Goal: Task Accomplishment & Management: Manage account settings

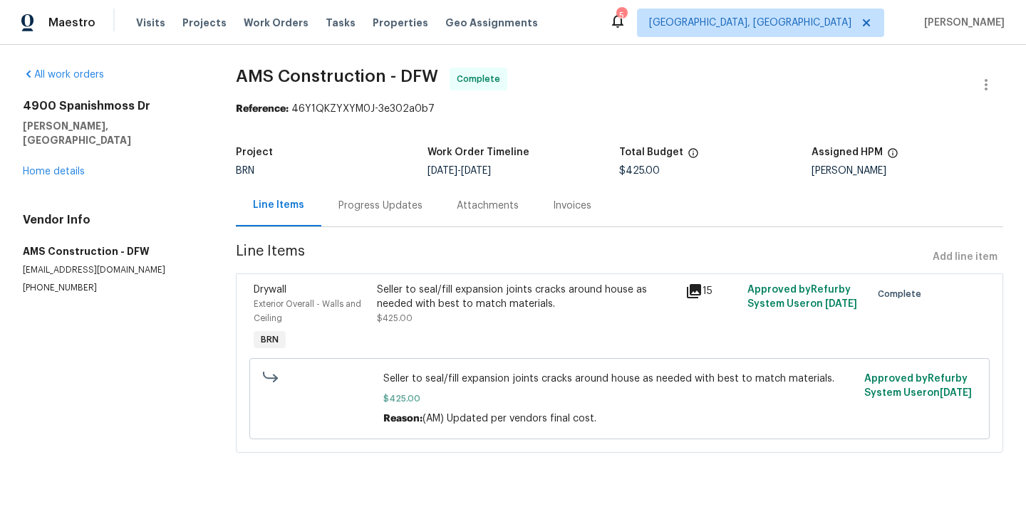
click at [376, 199] on div "Progress Updates" at bounding box center [380, 206] width 84 height 14
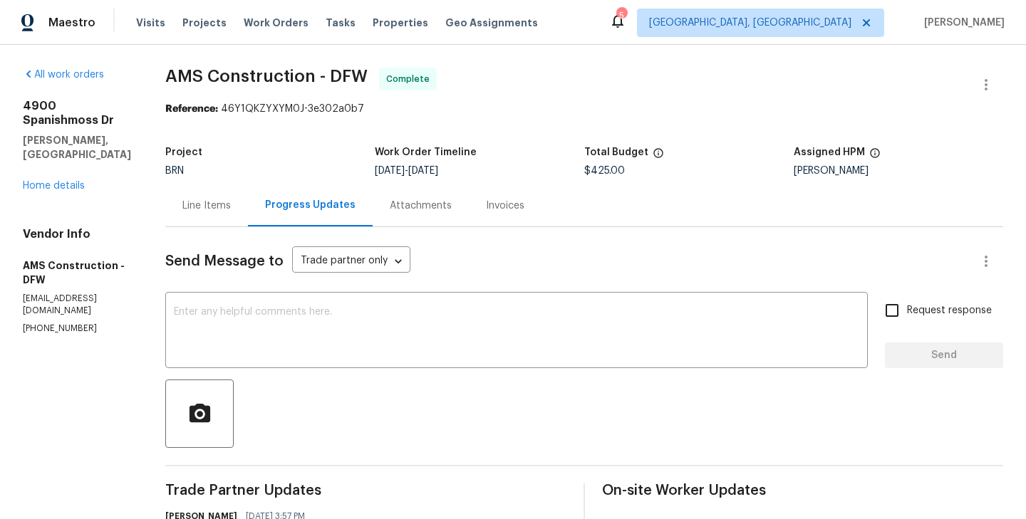
click at [486, 210] on div "Invoices" at bounding box center [505, 206] width 38 height 14
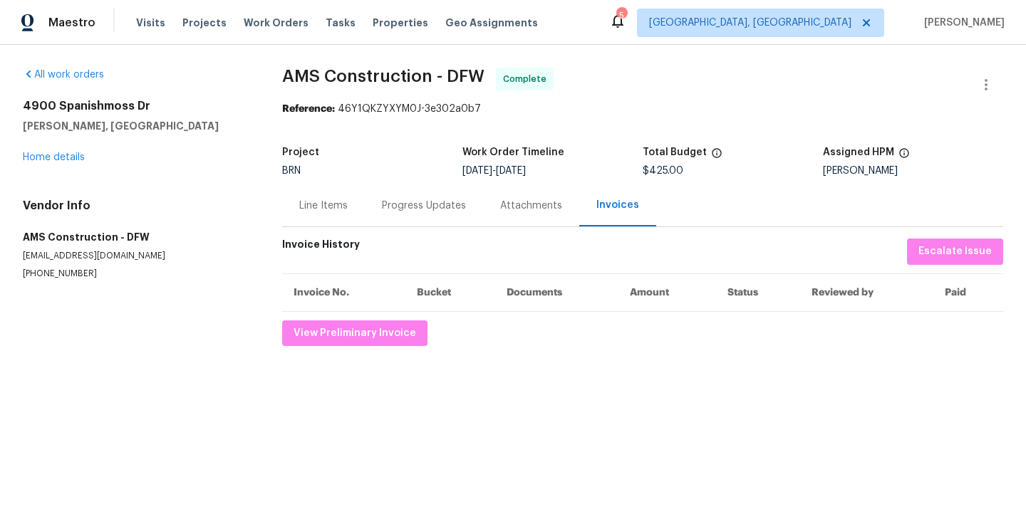
click at [439, 222] on div "Progress Updates" at bounding box center [424, 206] width 118 height 42
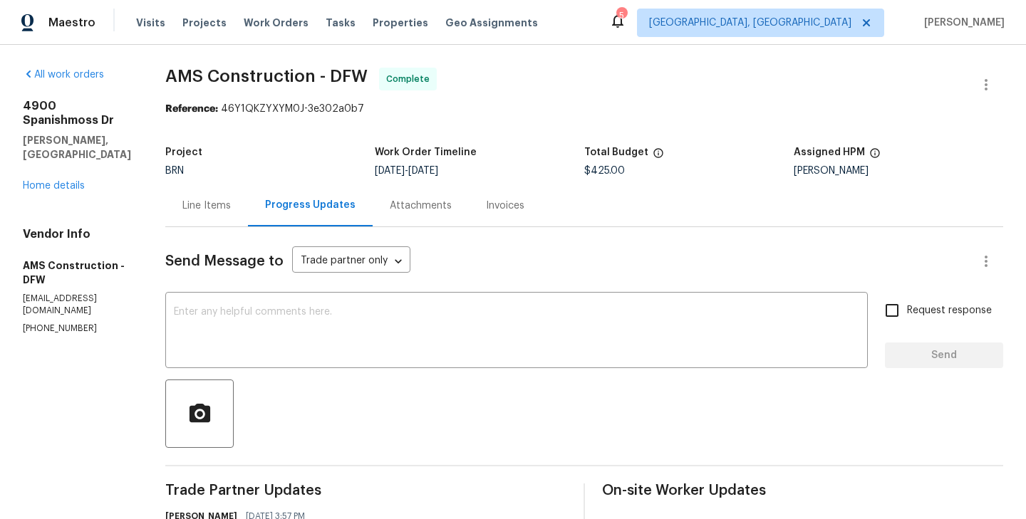
click at [497, 191] on div "Invoices" at bounding box center [505, 206] width 73 height 42
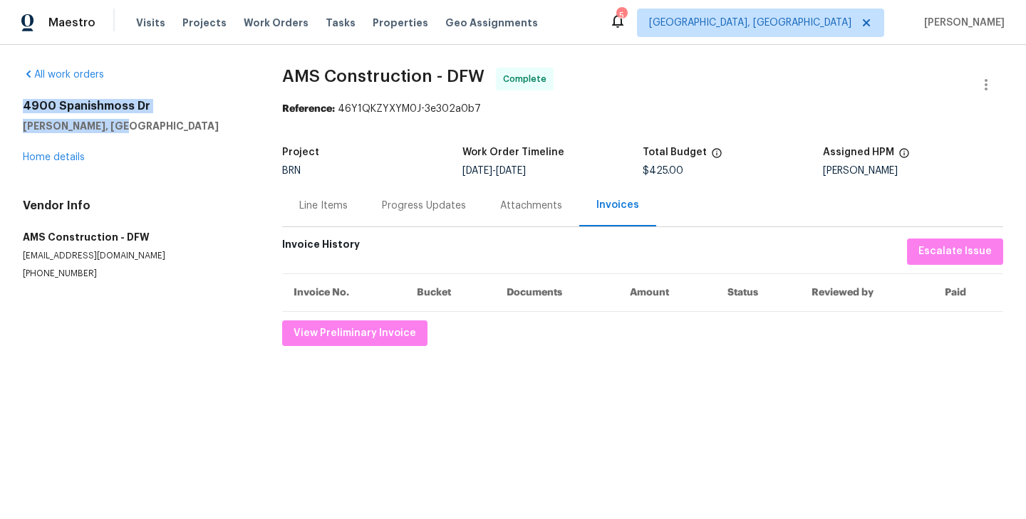
drag, startPoint x: 21, startPoint y: 110, endPoint x: 132, endPoint y: 119, distance: 111.5
click at [132, 119] on div "All work orders 4900 Spanishmoss Dr McKinney, TX 75070 Home details Vendor Info…" at bounding box center [513, 207] width 1026 height 324
copy div "4900 Spanishmoss Dr McKinney, TX 75070"
click at [991, 85] on icon "button" at bounding box center [986, 84] width 17 height 17
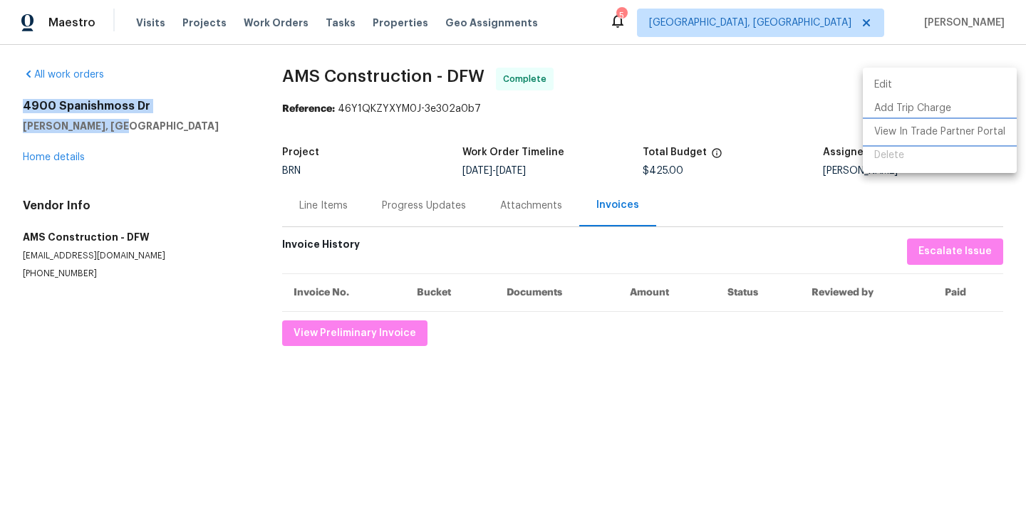
click at [924, 140] on li "View In Trade Partner Portal" at bounding box center [940, 132] width 154 height 24
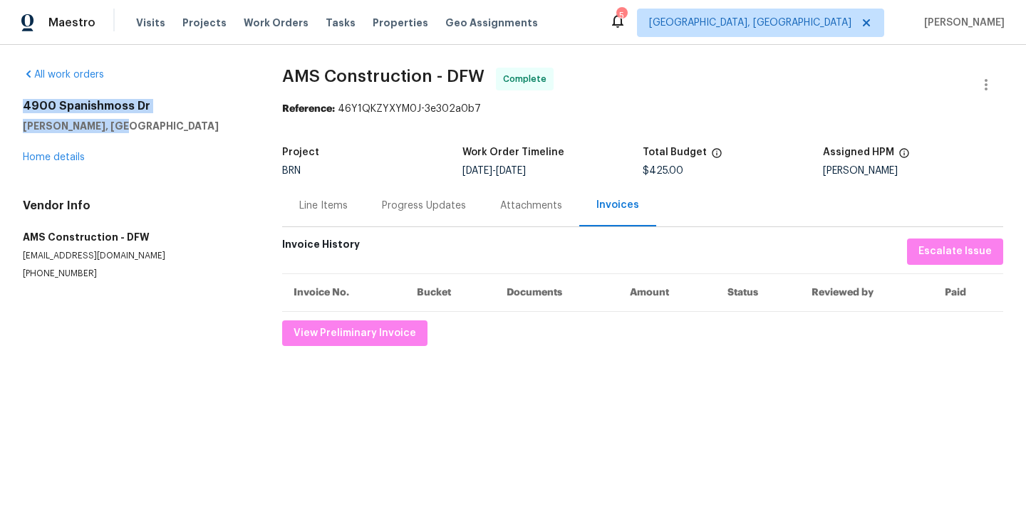
drag, startPoint x: 17, startPoint y: 102, endPoint x: 155, endPoint y: 120, distance: 138.7
click at [155, 120] on div "All work orders [STREET_ADDRESS][PERSON_NAME] Home details Vendor Info AMS Cons…" at bounding box center [513, 207] width 1026 height 324
copy div "[STREET_ADDRESS][PERSON_NAME]"
click at [976, 87] on button "button" at bounding box center [986, 85] width 34 height 34
click at [653, 273] on div at bounding box center [513, 259] width 1026 height 519
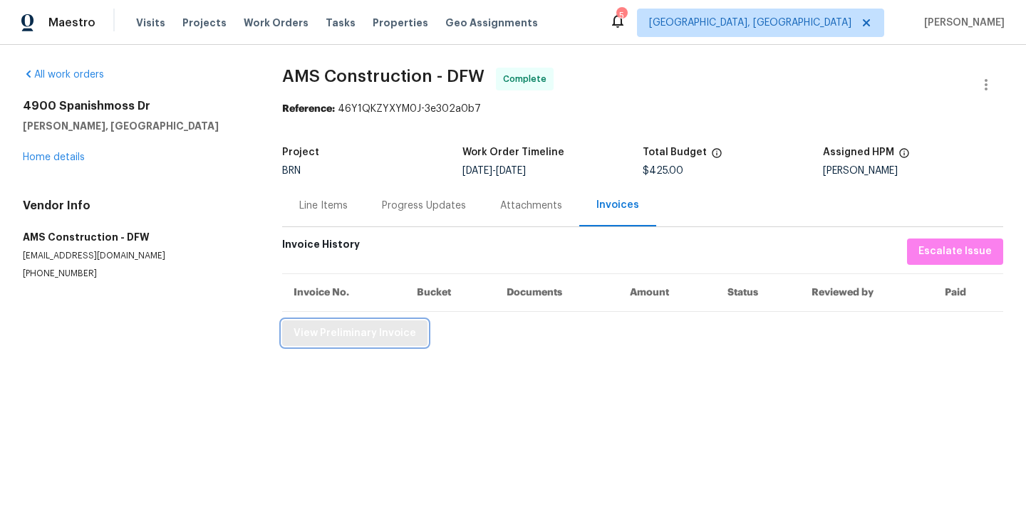
click at [401, 330] on span "View Preliminary Invoice" at bounding box center [355, 334] width 123 height 18
click at [222, 140] on div "4900 Spanishmoss Dr McKinney, TX 75070 Home details" at bounding box center [135, 132] width 225 height 66
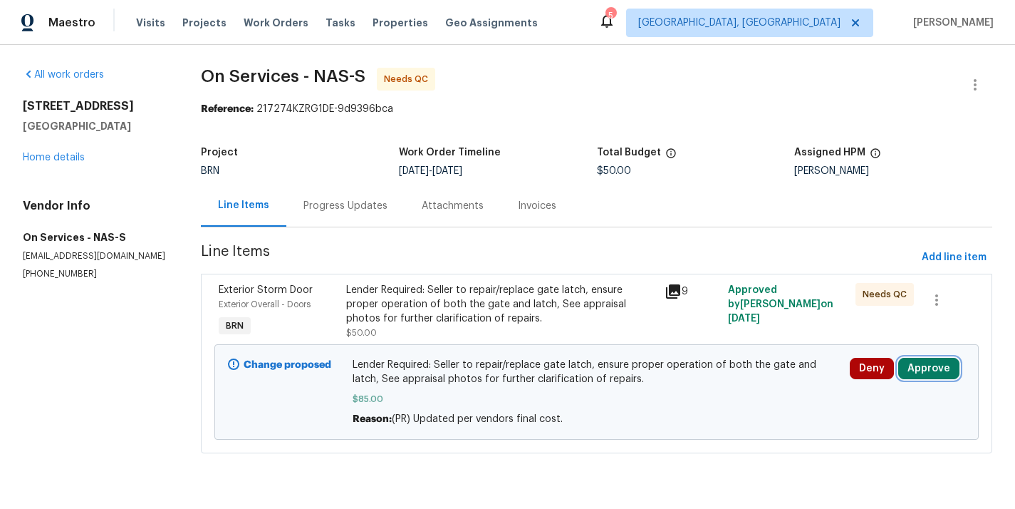
click at [945, 366] on button "Approve" at bounding box center [928, 368] width 61 height 21
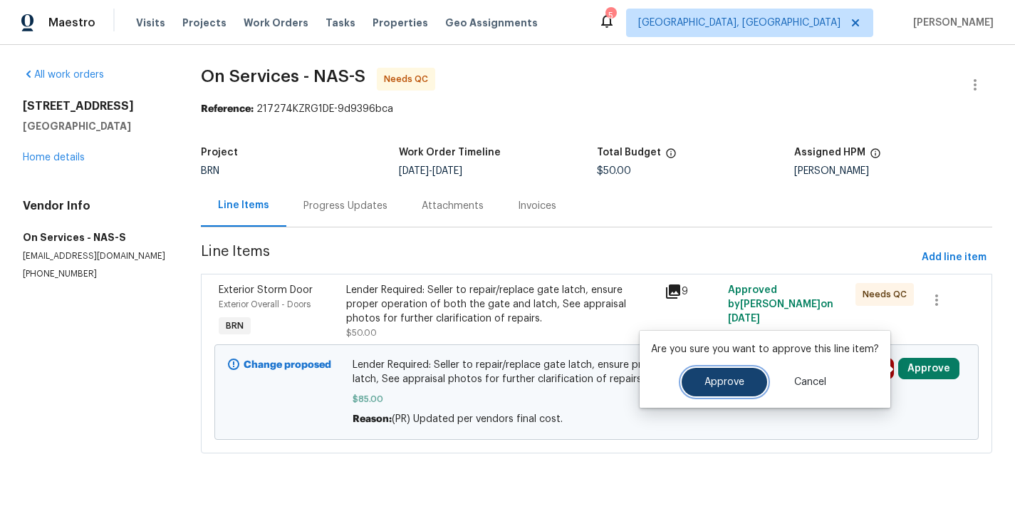
click at [735, 383] on span "Approve" at bounding box center [725, 382] width 40 height 11
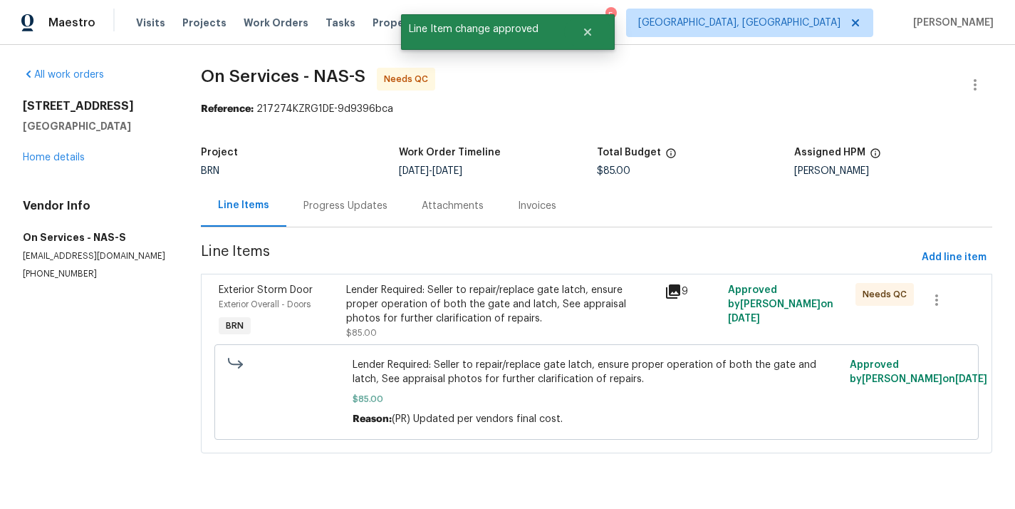
click at [369, 214] on div "Progress Updates" at bounding box center [345, 206] width 118 height 42
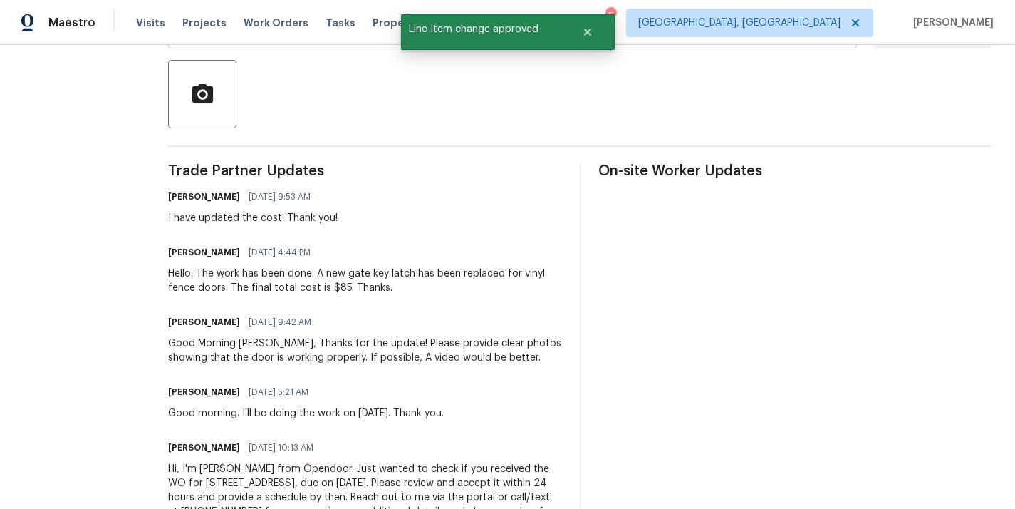
scroll to position [330, 0]
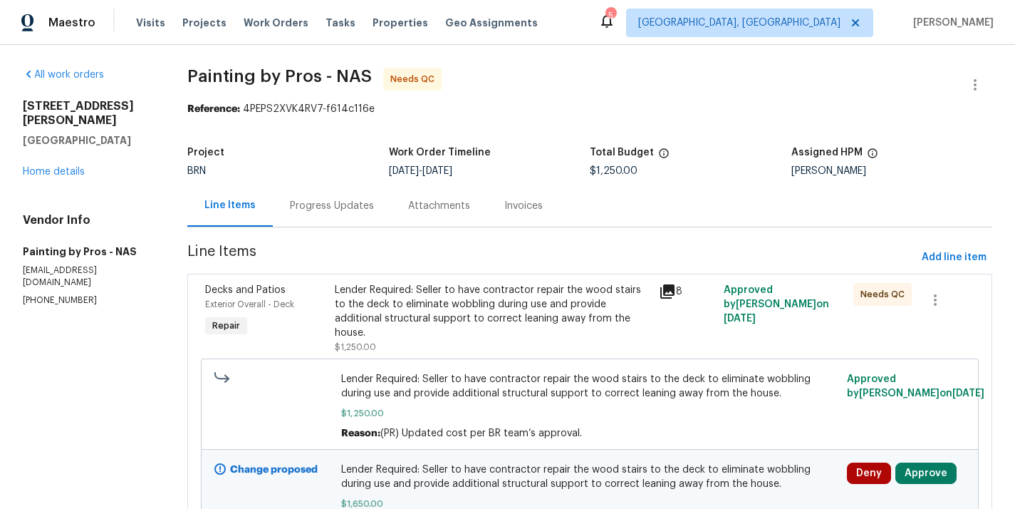
click at [336, 205] on div "Progress Updates" at bounding box center [332, 206] width 84 height 14
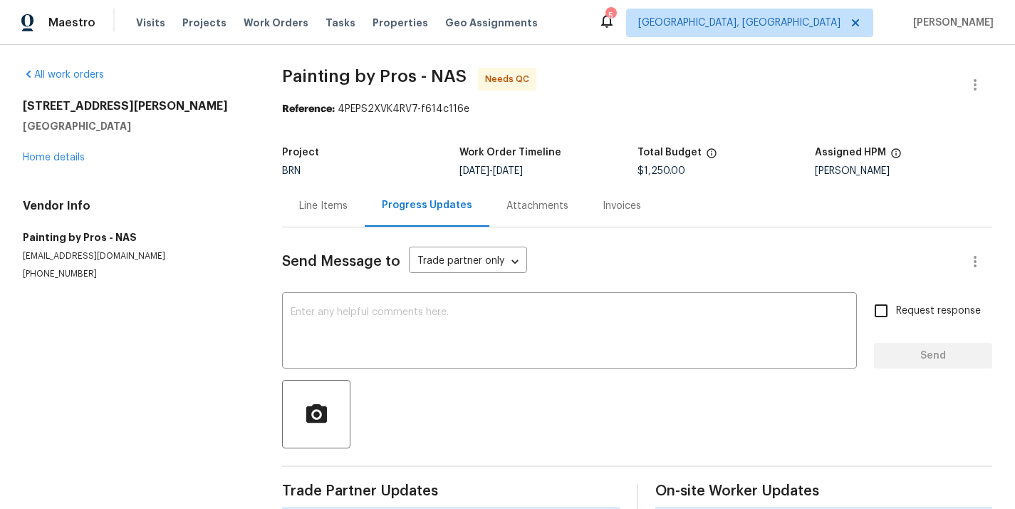
scroll to position [24, 0]
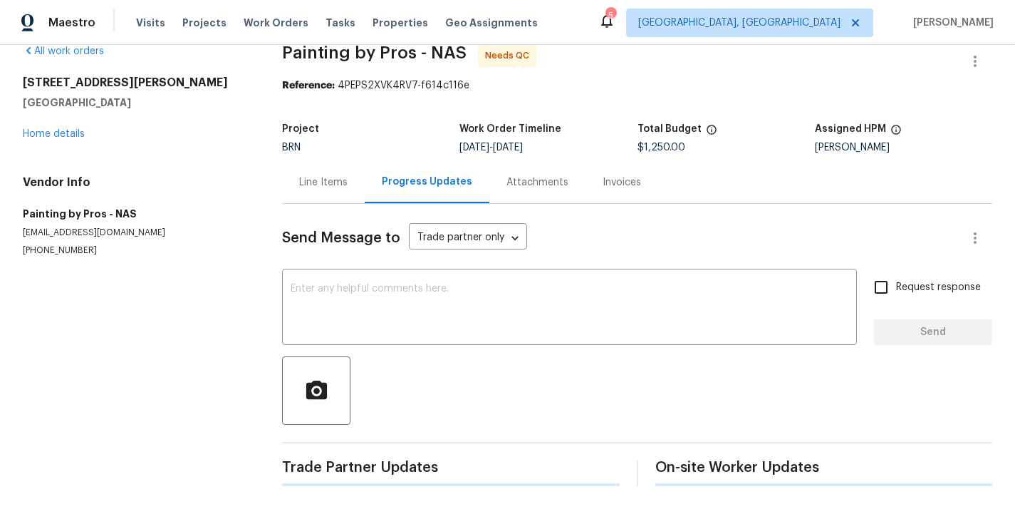
click at [321, 184] on div "Line Items" at bounding box center [323, 182] width 48 height 14
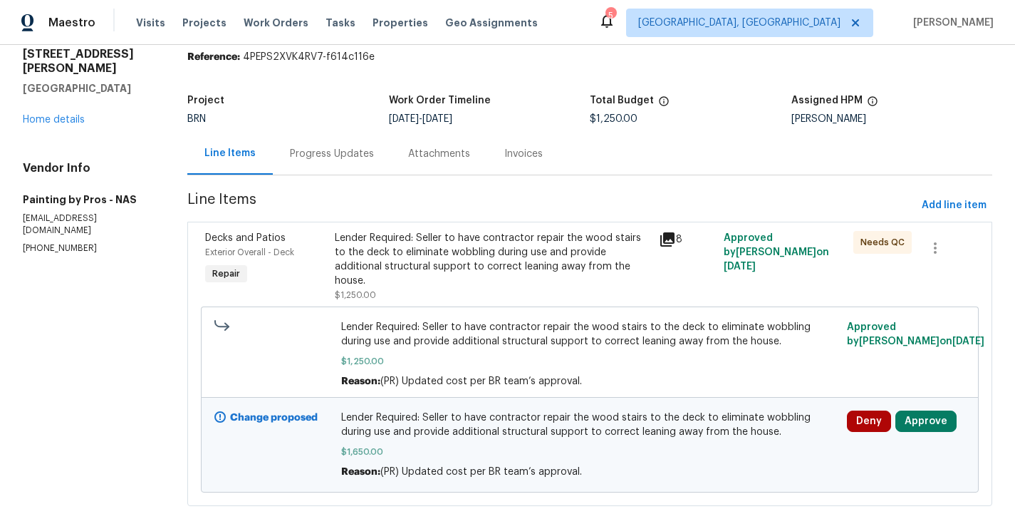
scroll to position [53, 0]
click at [353, 157] on div "Progress Updates" at bounding box center [332, 153] width 84 height 14
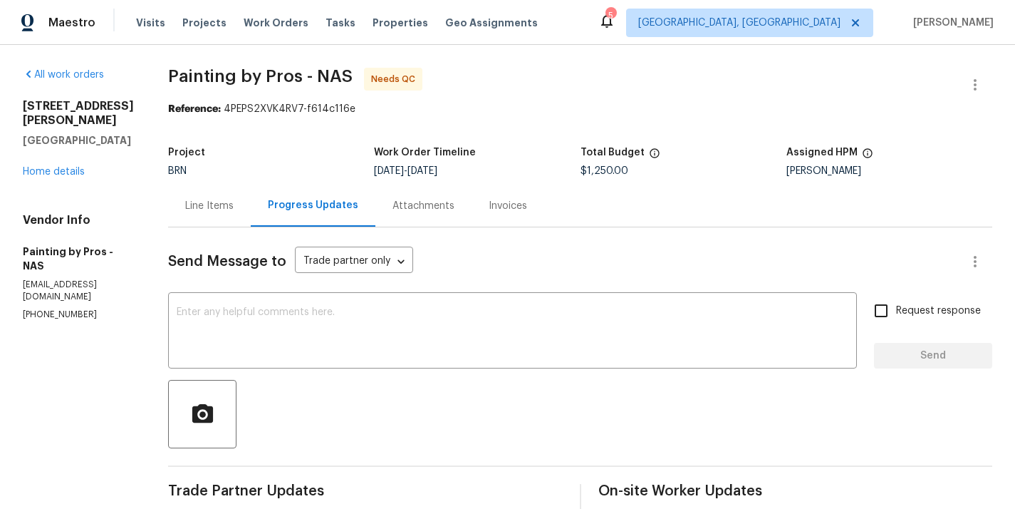
click at [223, 194] on div "Line Items" at bounding box center [209, 206] width 83 height 42
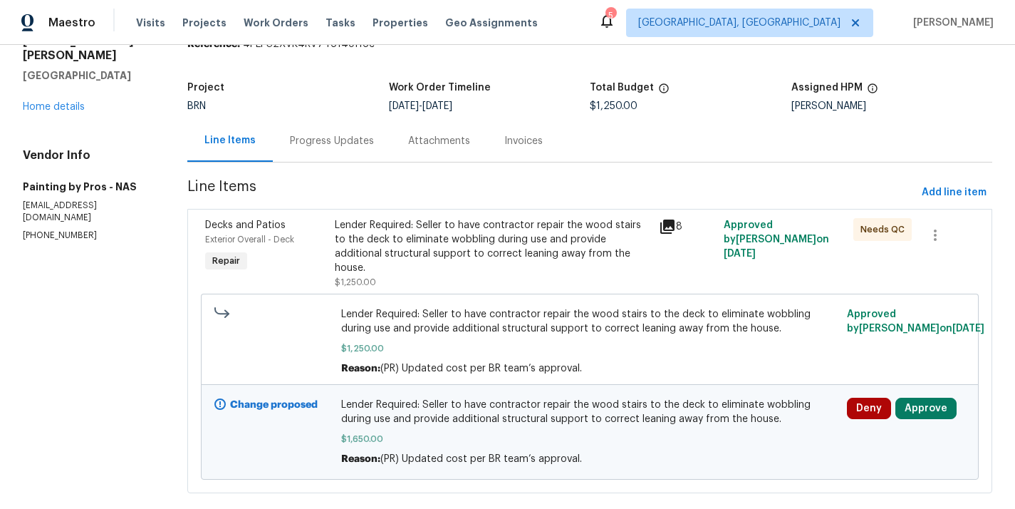
scroll to position [77, 0]
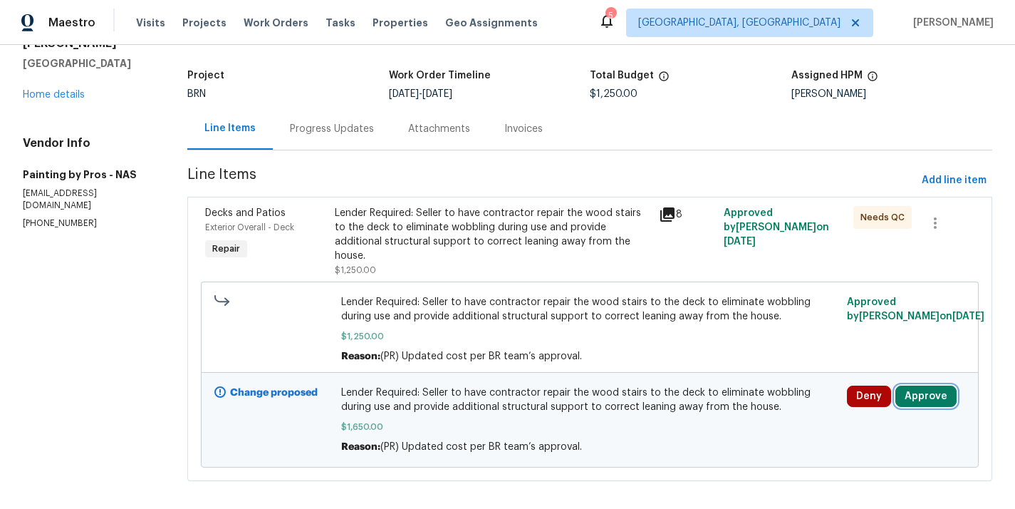
click at [917, 387] on button "Approve" at bounding box center [926, 395] width 61 height 21
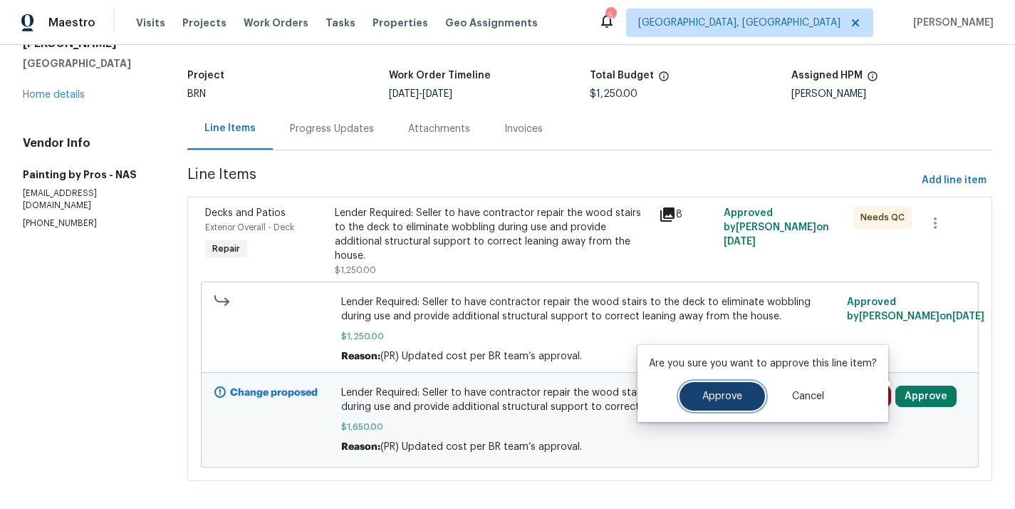
click at [720, 397] on span "Approve" at bounding box center [722, 396] width 40 height 11
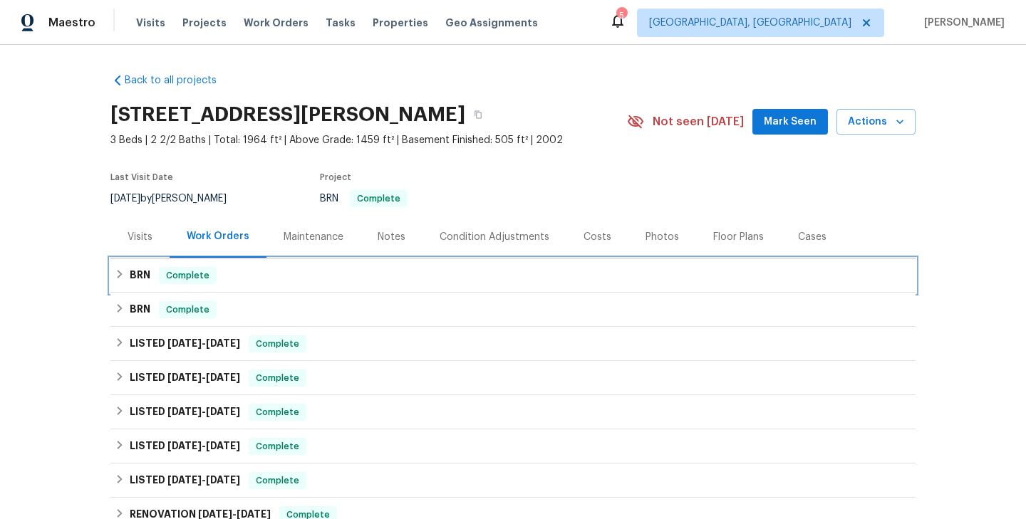
click at [289, 282] on div "BRN Complete" at bounding box center [513, 275] width 797 height 17
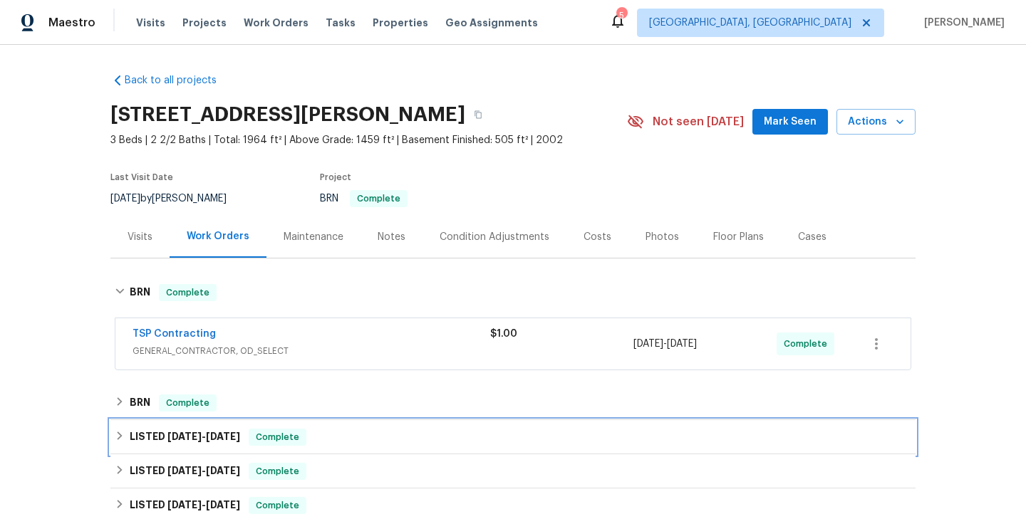
click at [279, 421] on div "LISTED 4/2/25 - 4/4/25 Complete" at bounding box center [512, 437] width 805 height 34
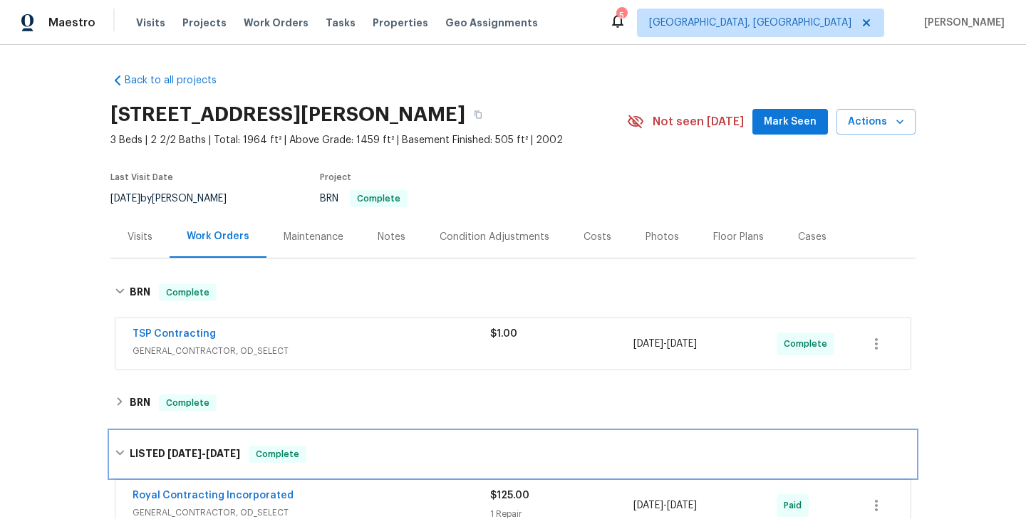
scroll to position [114, 0]
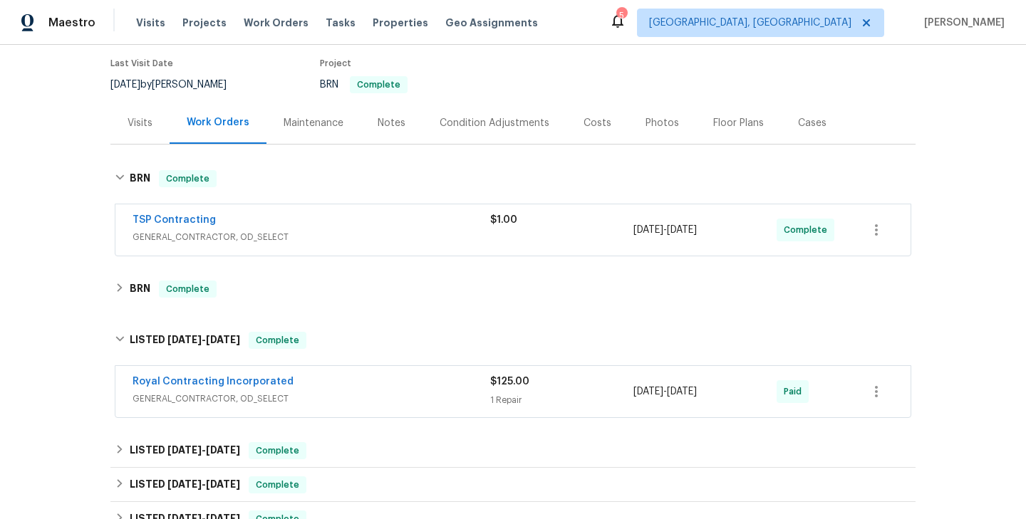
click at [283, 308] on div "Back to all projects 2720 Poe Pl, Waldorf, MD 20601 3 Beds | 2 2/2 Baths | Tota…" at bounding box center [512, 342] width 805 height 789
click at [182, 218] on link "TSP Contracting" at bounding box center [174, 220] width 83 height 10
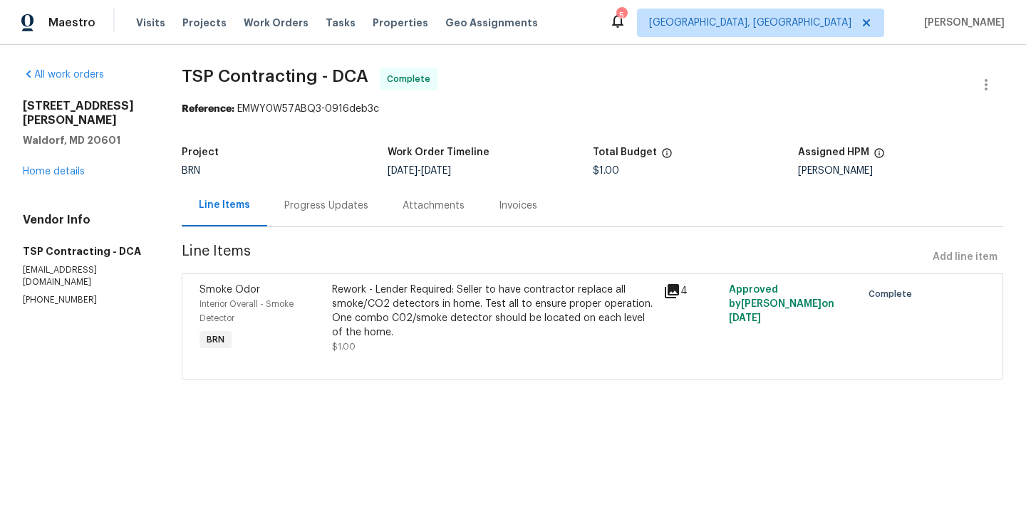
click at [340, 206] on div "Progress Updates" at bounding box center [326, 206] width 84 height 14
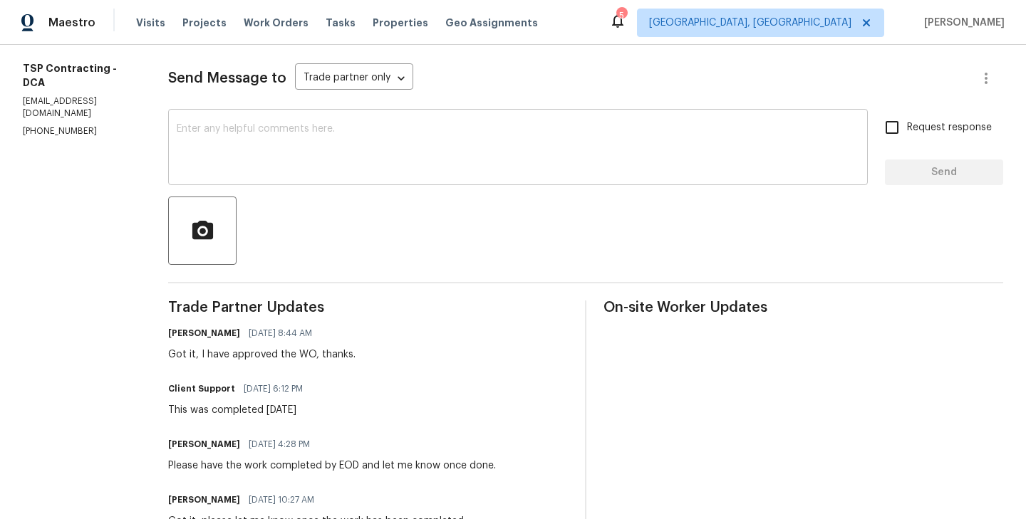
scroll to position [95, 0]
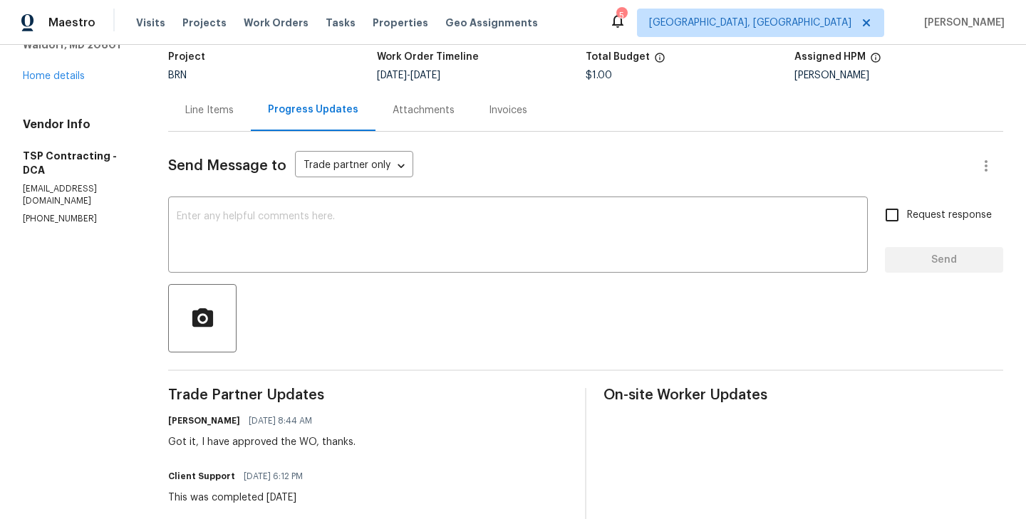
click at [196, 127] on div "Line Items" at bounding box center [209, 110] width 83 height 42
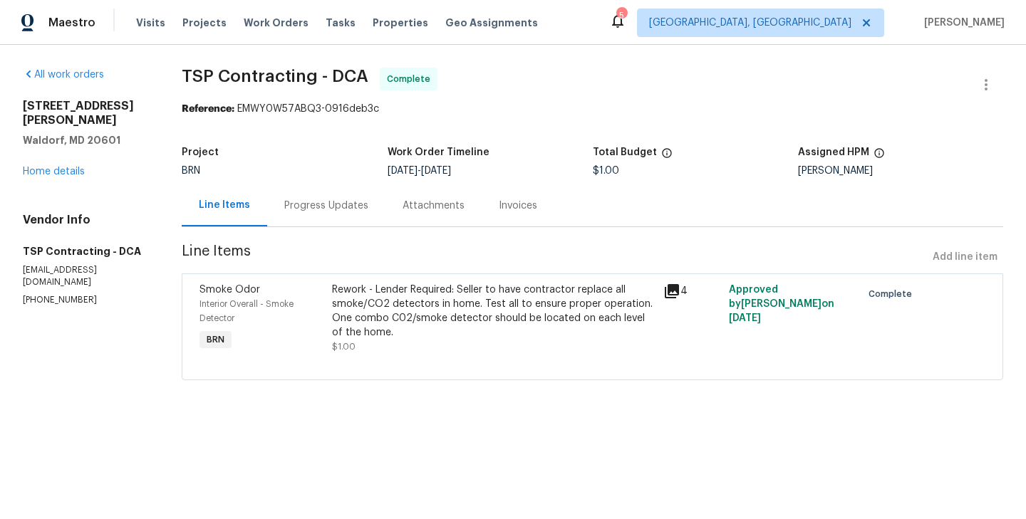
click at [332, 320] on div "Rework - Lender Required: Seller to have contractor replace all smoke/CO2 detec…" at bounding box center [493, 319] width 331 height 80
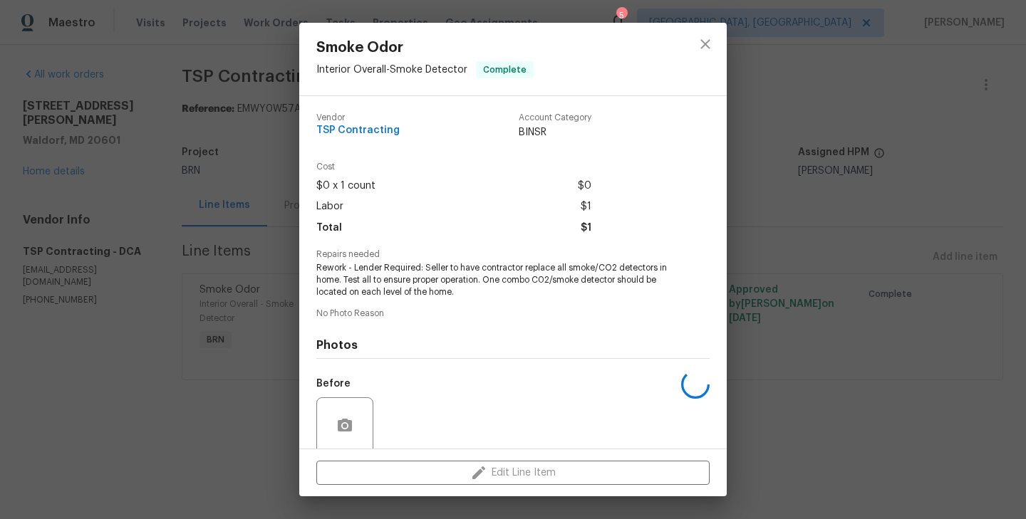
scroll to position [113, 0]
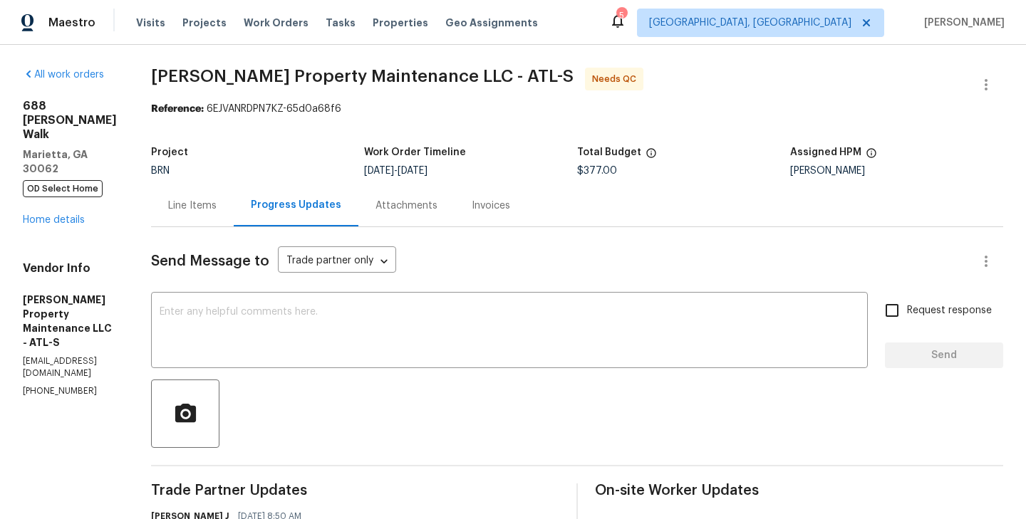
click at [217, 212] on div "Line Items" at bounding box center [192, 206] width 48 height 14
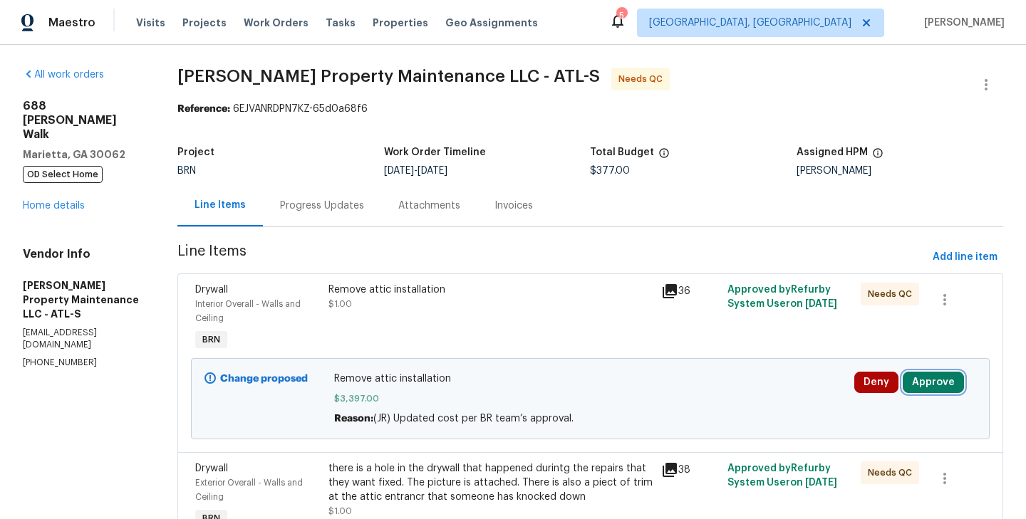
click at [936, 385] on button "Approve" at bounding box center [933, 382] width 61 height 21
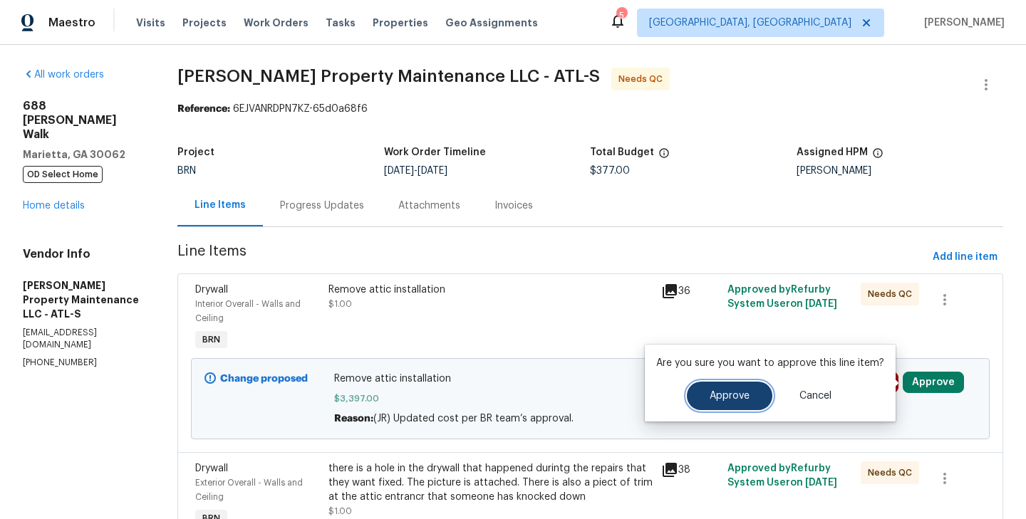
click at [713, 398] on span "Approve" at bounding box center [730, 396] width 40 height 11
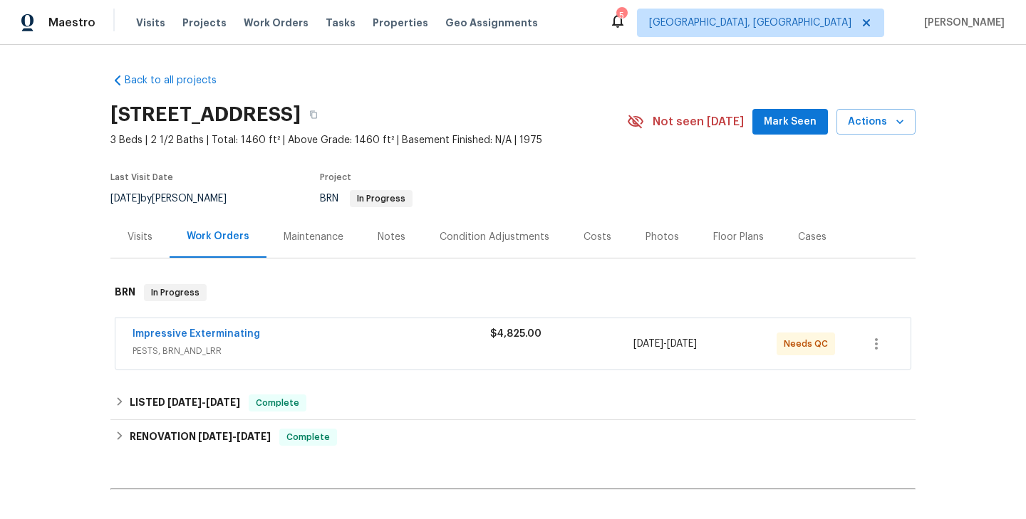
click at [207, 328] on span "Impressive Exterminating" at bounding box center [197, 334] width 128 height 14
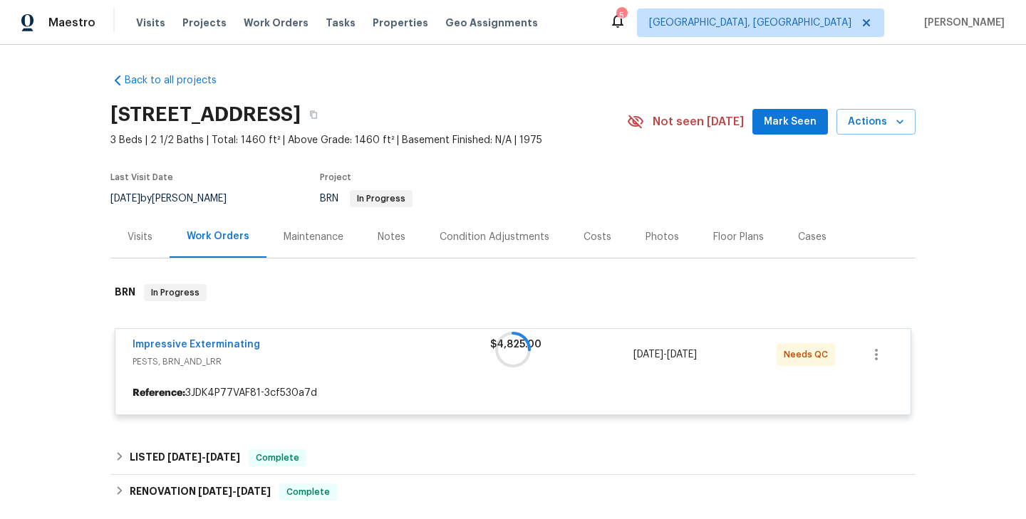
click at [184, 343] on div at bounding box center [512, 350] width 805 height 160
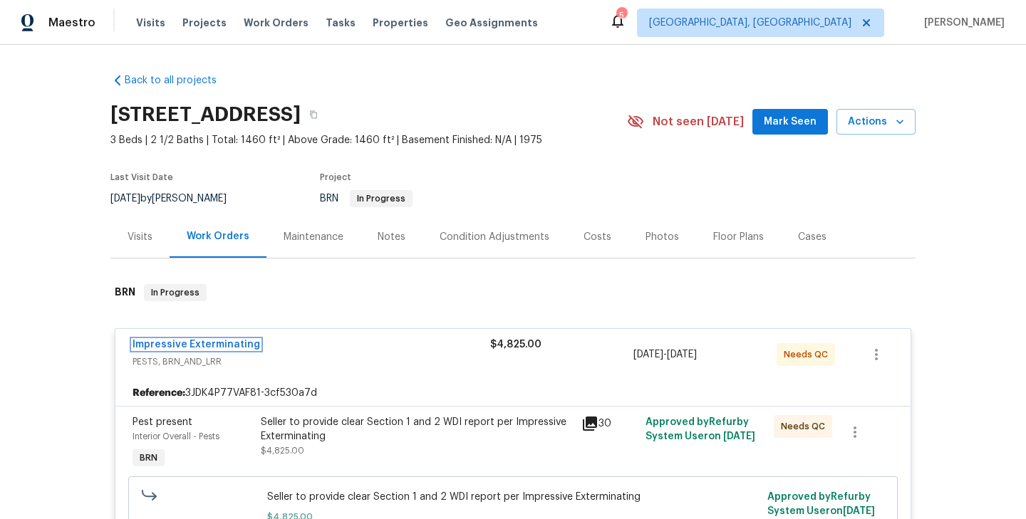
click at [184, 343] on link "Impressive Exterminating" at bounding box center [197, 345] width 128 height 10
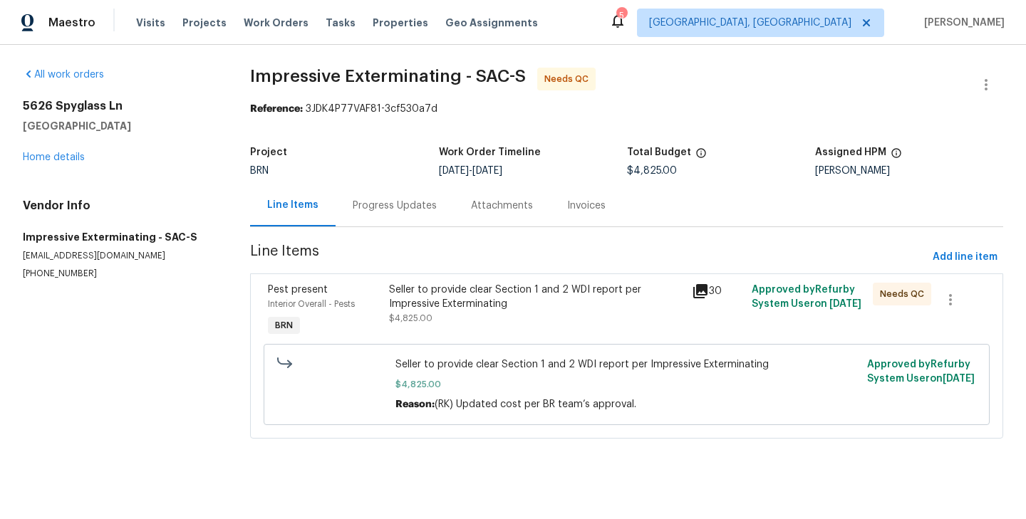
click at [371, 216] on div "Progress Updates" at bounding box center [395, 206] width 118 height 42
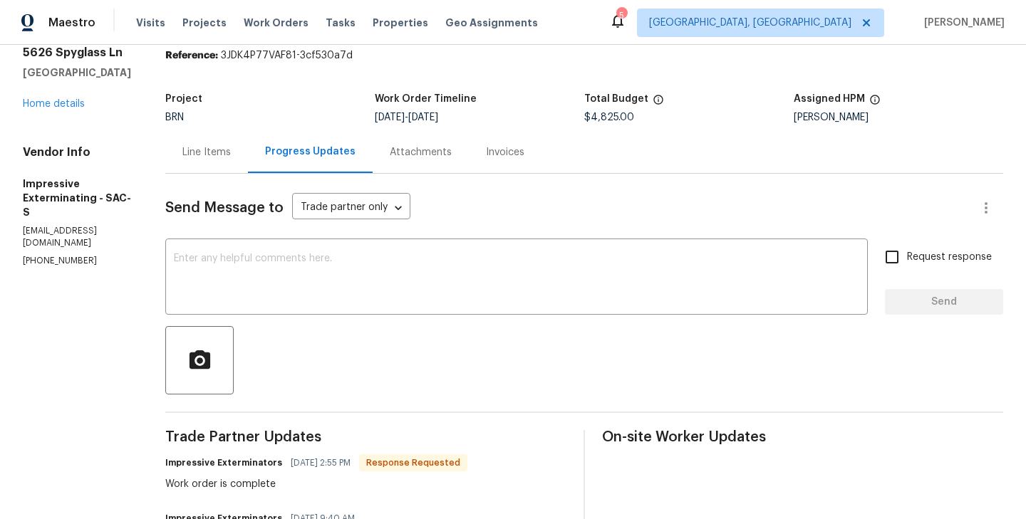
scroll to position [45, 0]
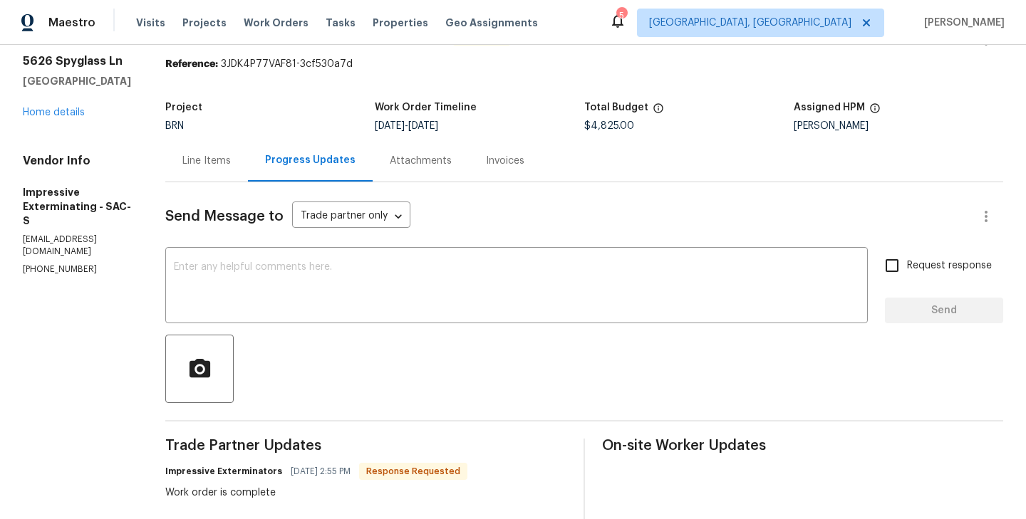
click at [214, 165] on div "Line Items" at bounding box center [206, 161] width 48 height 14
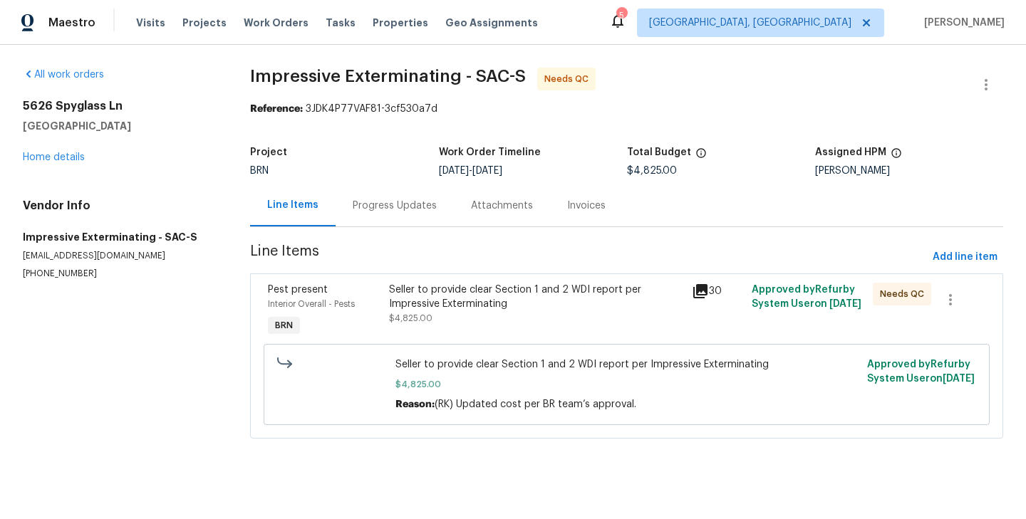
click at [366, 222] on div "Progress Updates" at bounding box center [395, 206] width 118 height 42
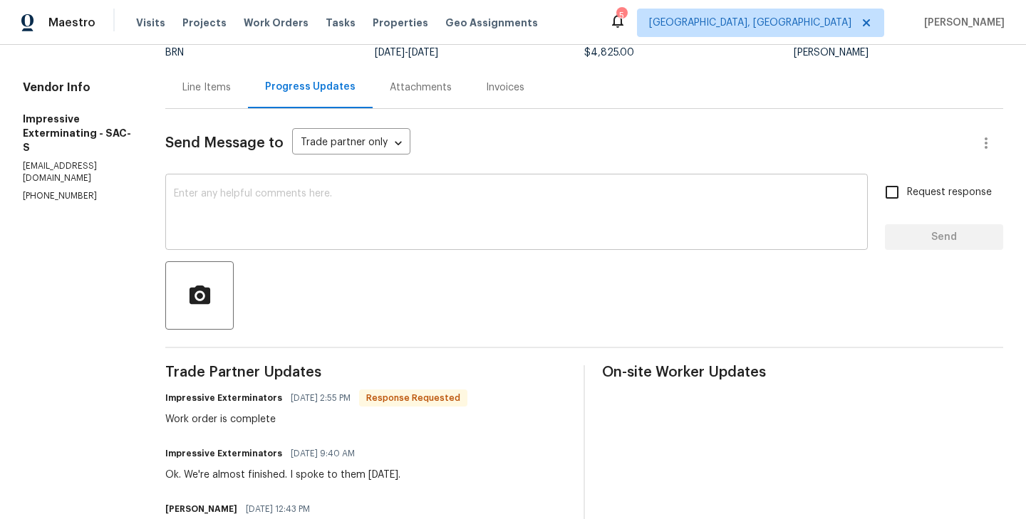
scroll to position [130, 0]
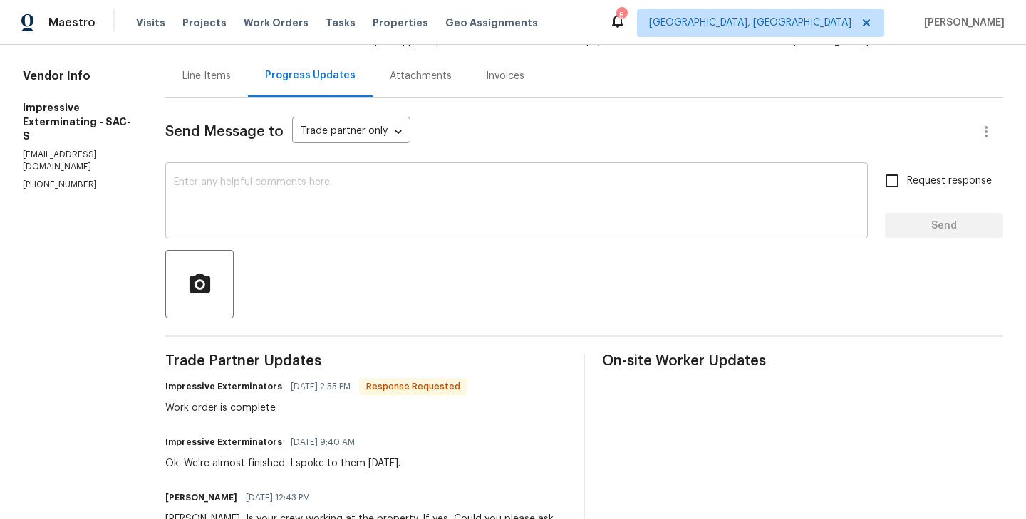
click at [292, 205] on textarea at bounding box center [516, 202] width 685 height 50
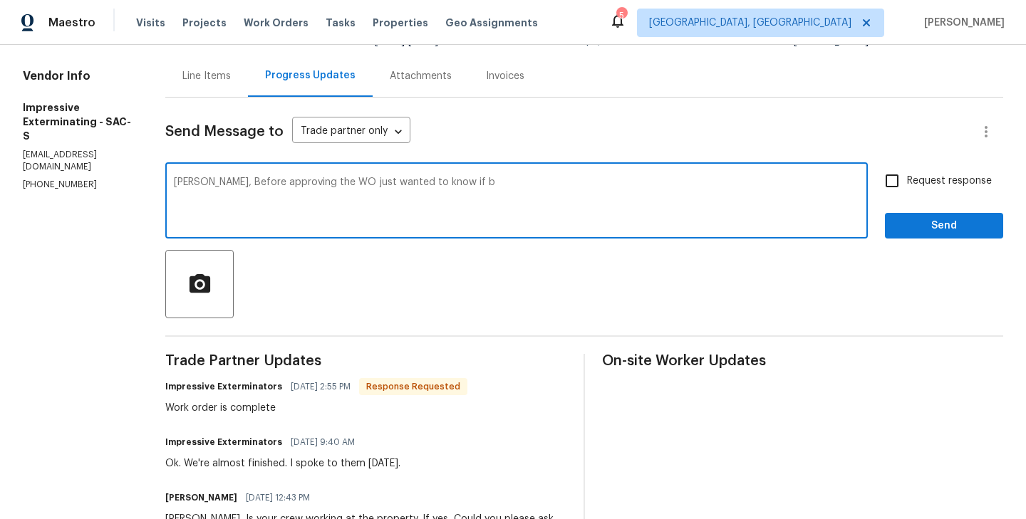
type textarea "Alex, Before approving the WO just wanted to know if"
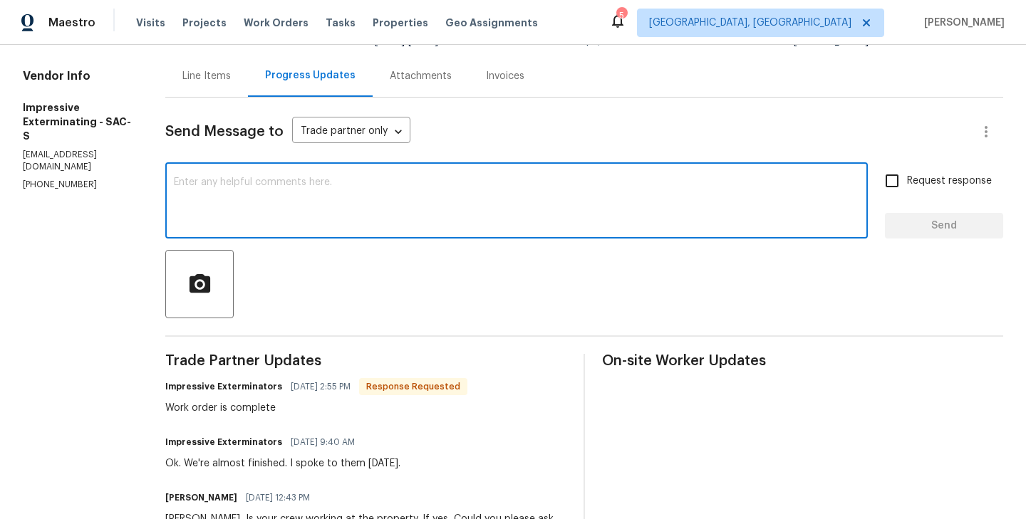
click at [224, 88] on div "Line Items" at bounding box center [206, 76] width 83 height 42
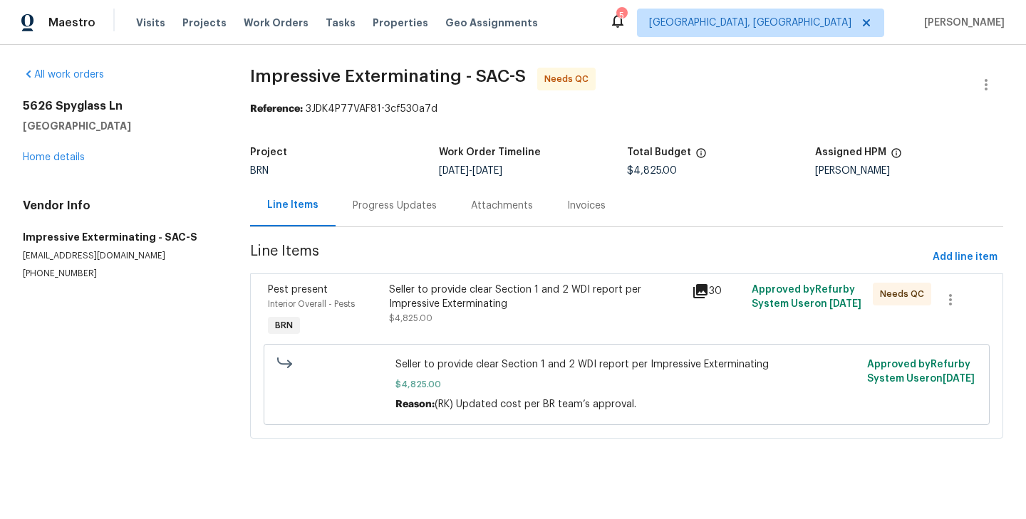
click at [361, 217] on div "Progress Updates" at bounding box center [395, 206] width 118 height 42
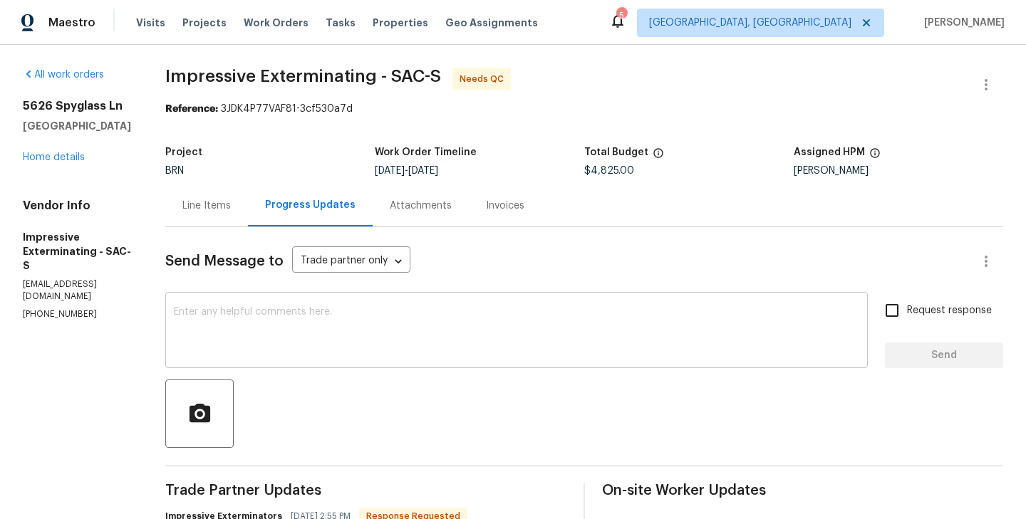
click at [333, 333] on textarea at bounding box center [516, 332] width 685 height 50
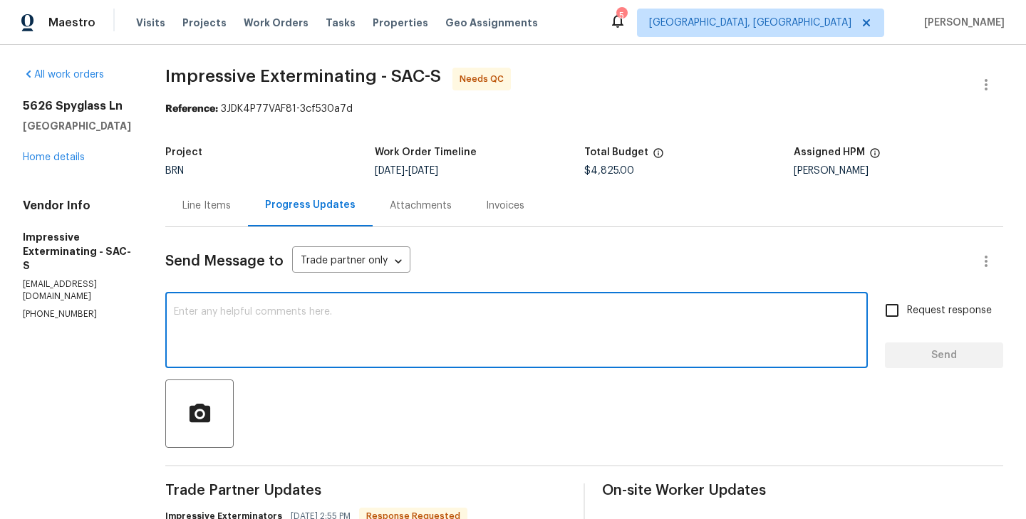
paste textarea "Alex, Before approving the WO just wanted to know if"
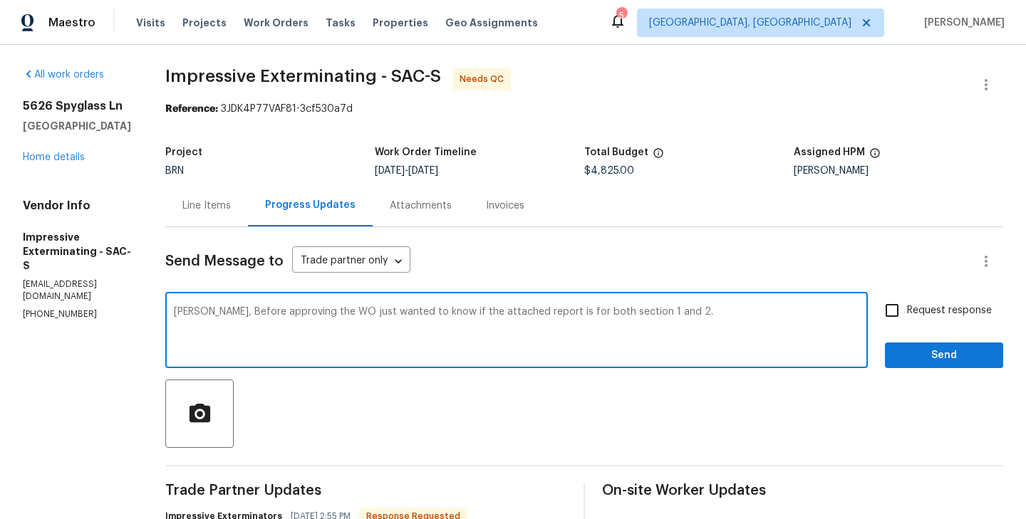
type textarea "Alex, Before approving the WO just wanted to know if the attached report is for…"
click at [873, 316] on div "Alex, Before approving the WO just wanted to know if the attached report is for…" at bounding box center [584, 332] width 838 height 73
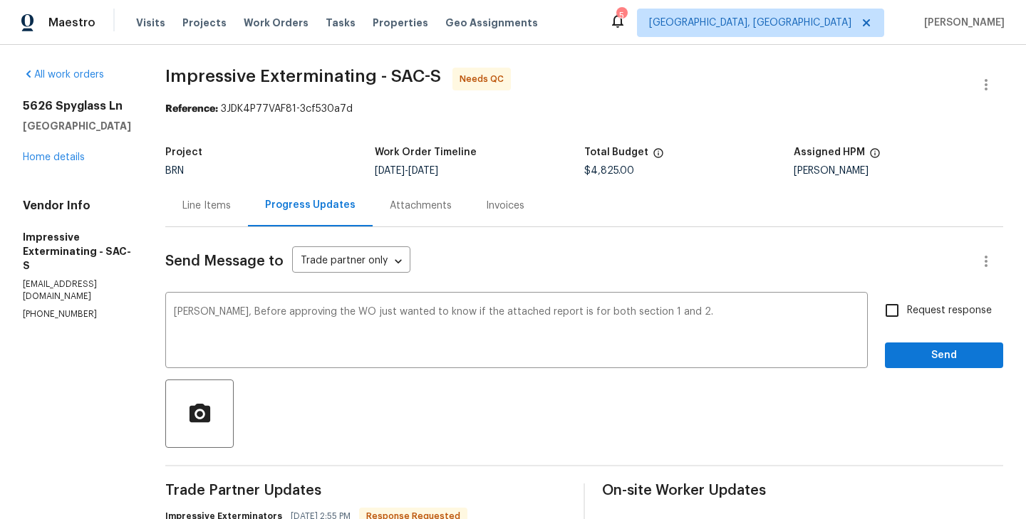
click at [899, 315] on input "Request response" at bounding box center [892, 311] width 30 height 30
checkbox input "true"
click at [943, 360] on span "Send" at bounding box center [943, 356] width 95 height 18
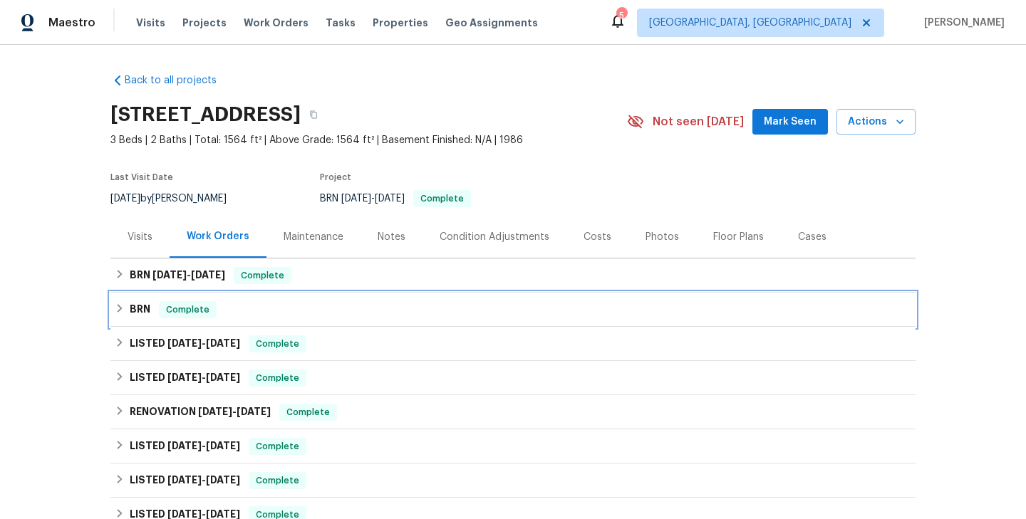
click at [222, 305] on div "BRN Complete" at bounding box center [513, 309] width 797 height 17
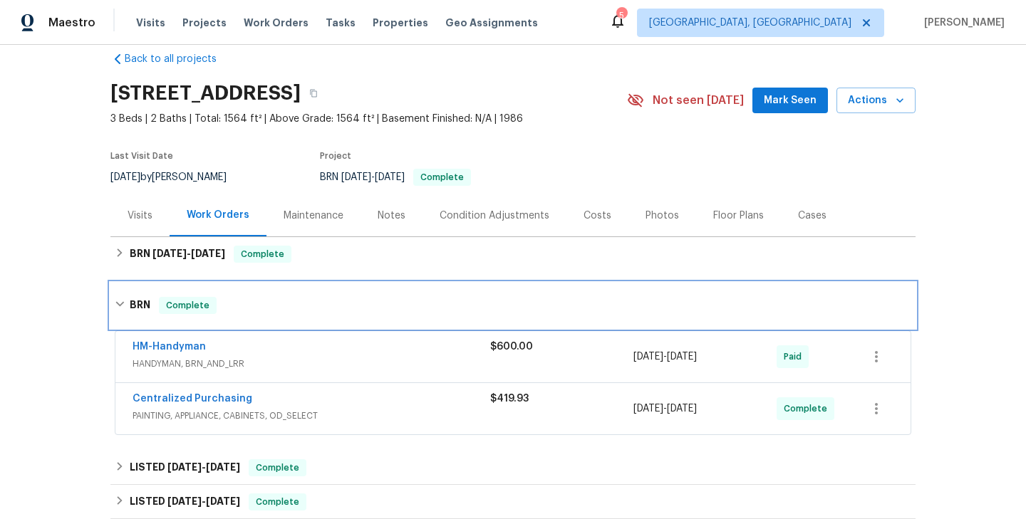
scroll to position [24, 0]
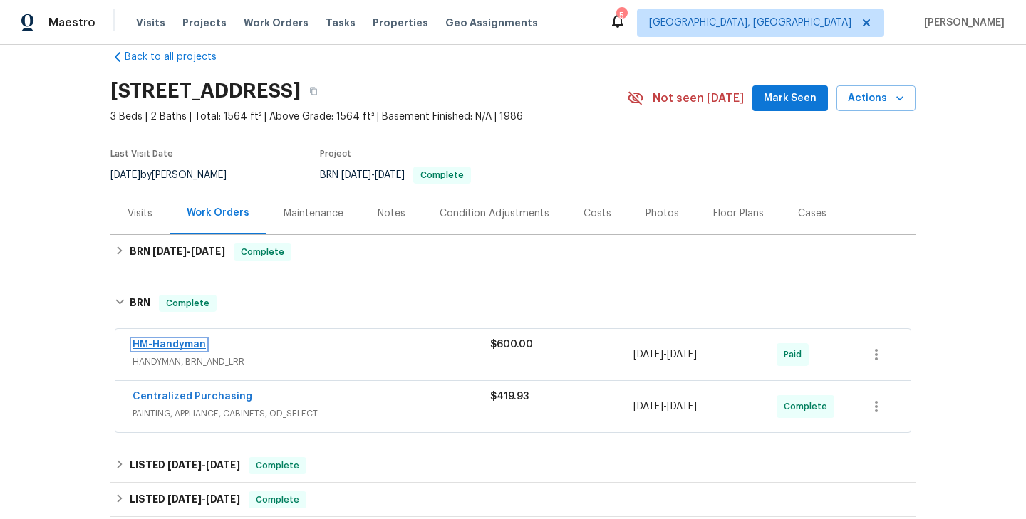
click at [188, 343] on link "HM-Handyman" at bounding box center [169, 345] width 73 height 10
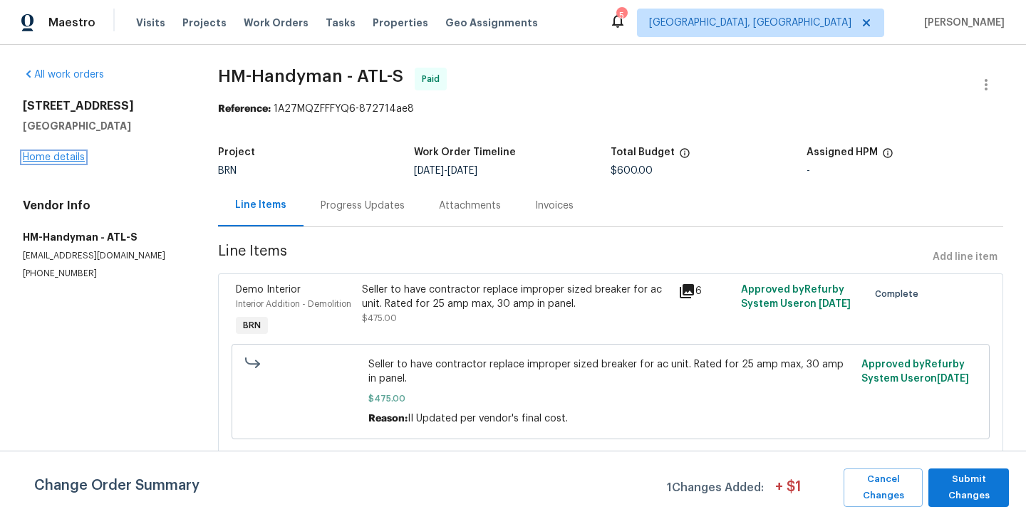
click at [56, 155] on link "Home details" at bounding box center [54, 157] width 62 height 10
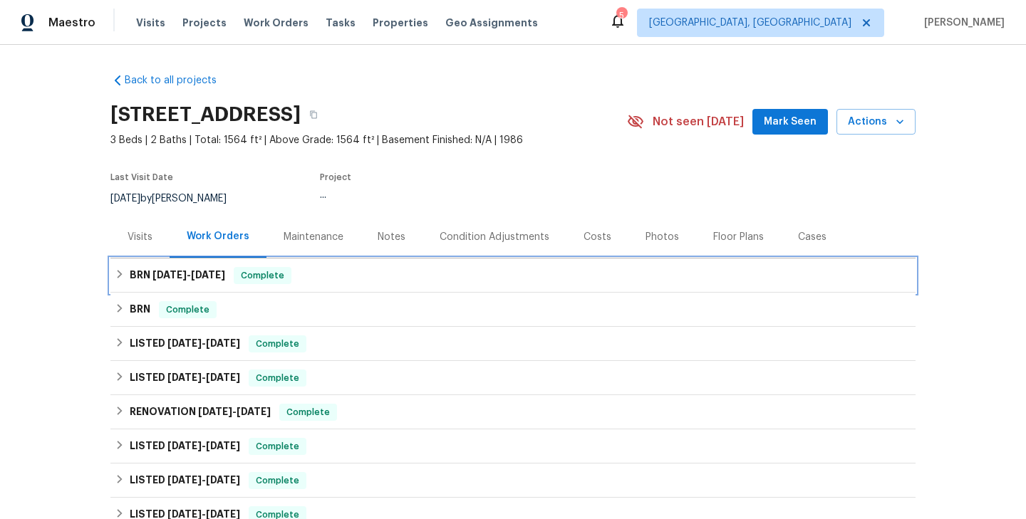
click at [219, 286] on div "BRN [DATE] - [DATE] Complete" at bounding box center [512, 276] width 805 height 34
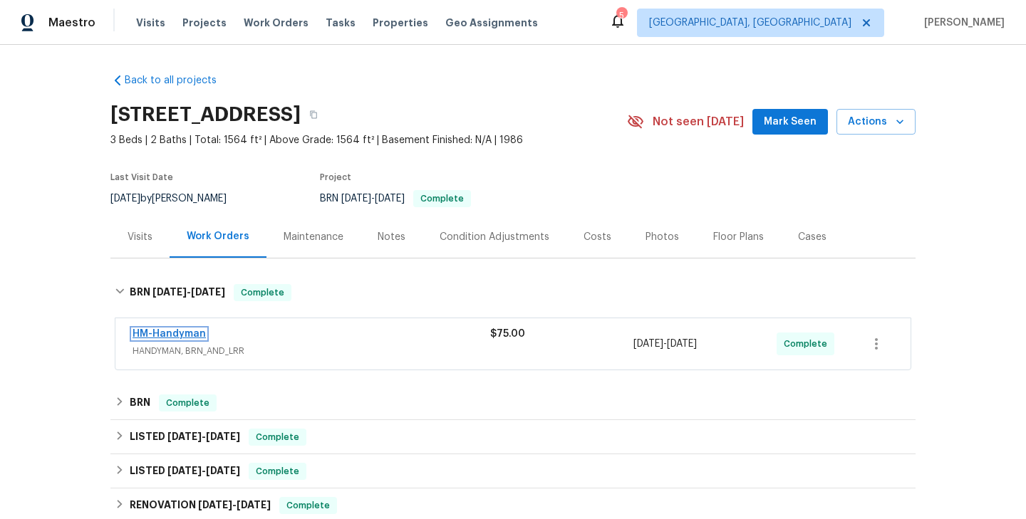
click at [180, 330] on link "HM-Handyman" at bounding box center [169, 334] width 73 height 10
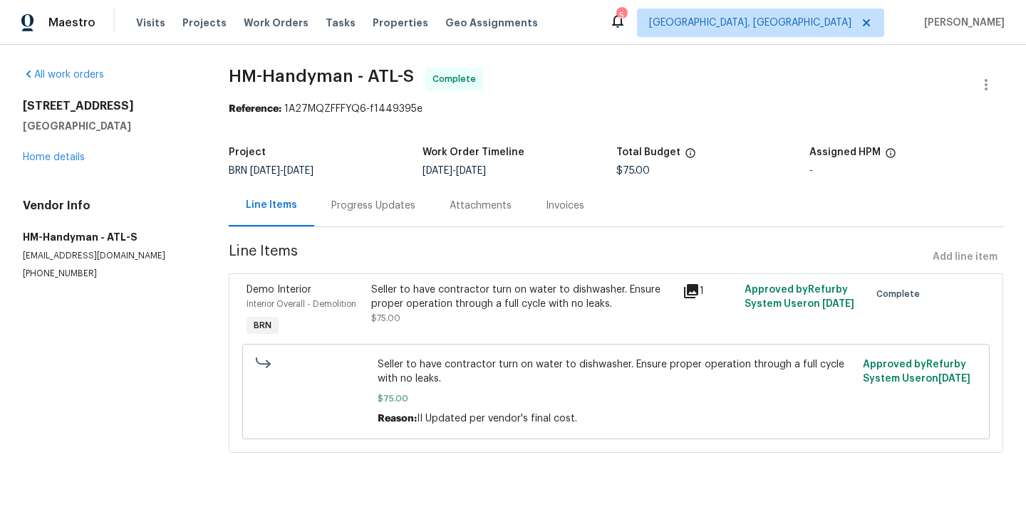
click at [348, 225] on div "Progress Updates" at bounding box center [373, 206] width 118 height 42
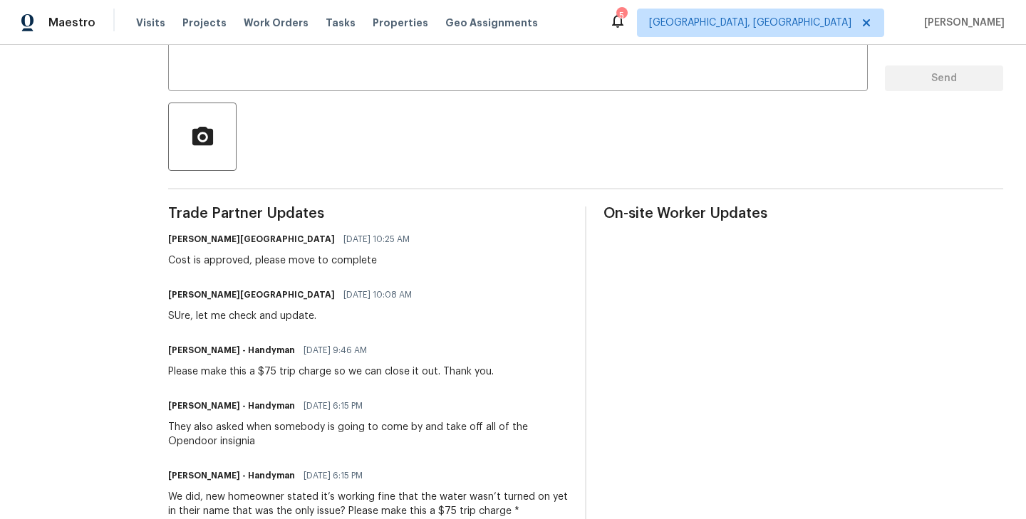
scroll to position [276, 0]
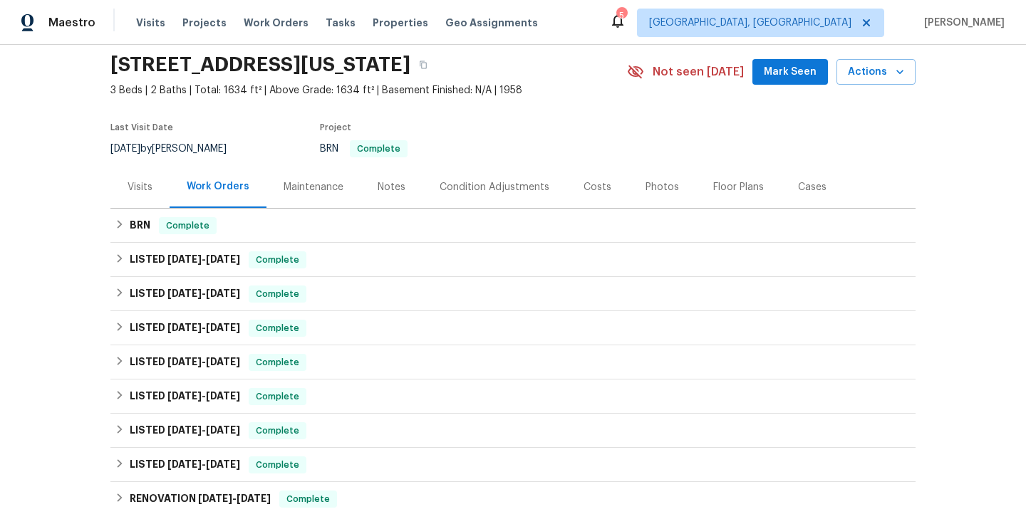
scroll to position [60, 0]
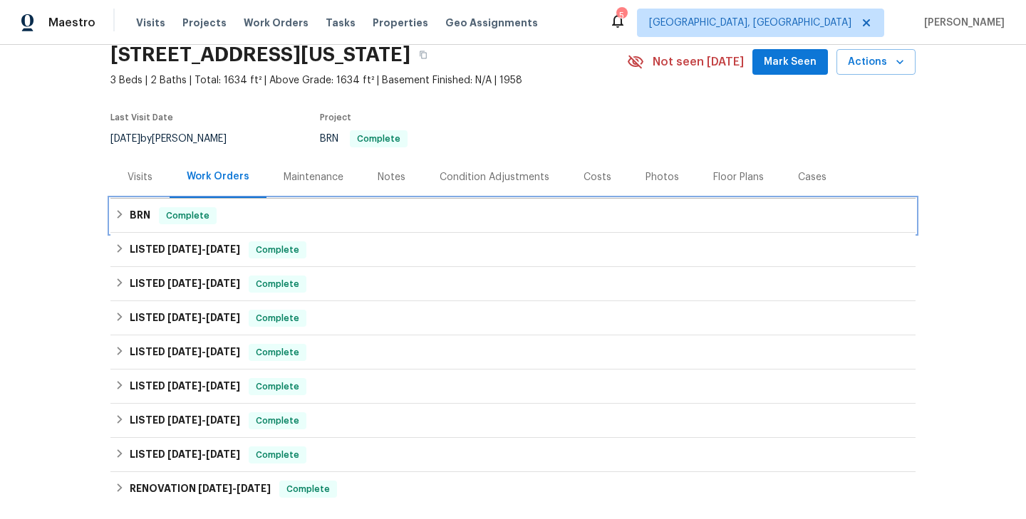
click at [234, 217] on div "BRN Complete" at bounding box center [513, 215] width 797 height 17
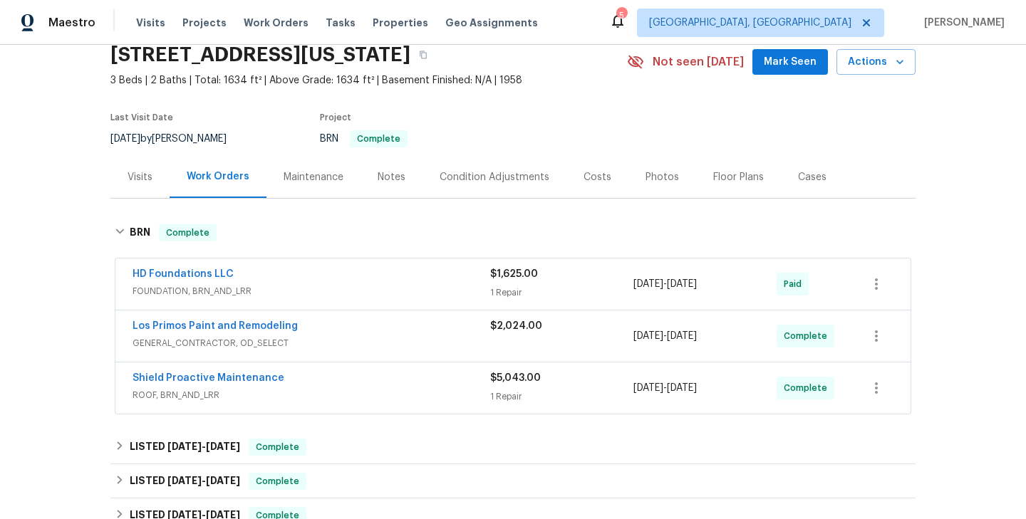
click at [199, 371] on span "Shield Proactive Maintenance" at bounding box center [209, 378] width 152 height 14
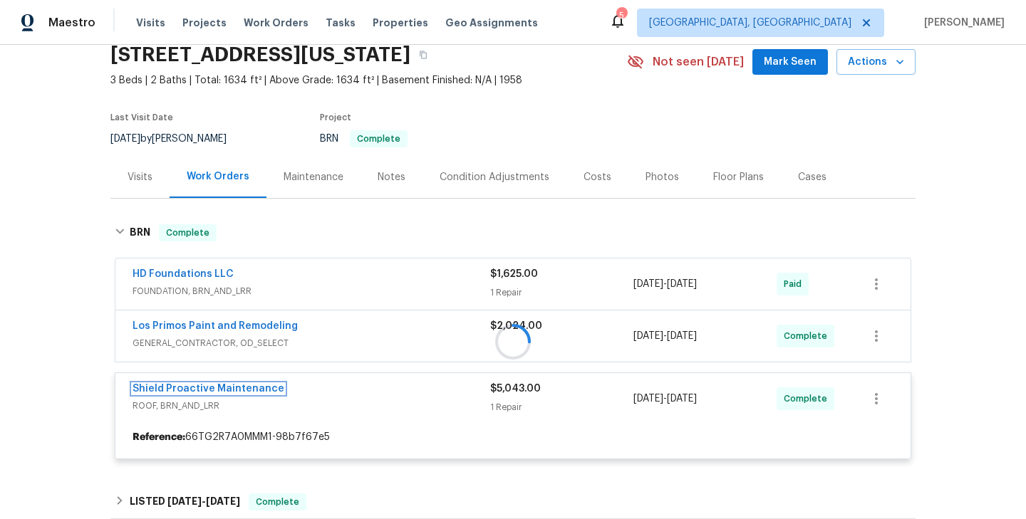
click at [231, 386] on link "Shield Proactive Maintenance" at bounding box center [209, 389] width 152 height 10
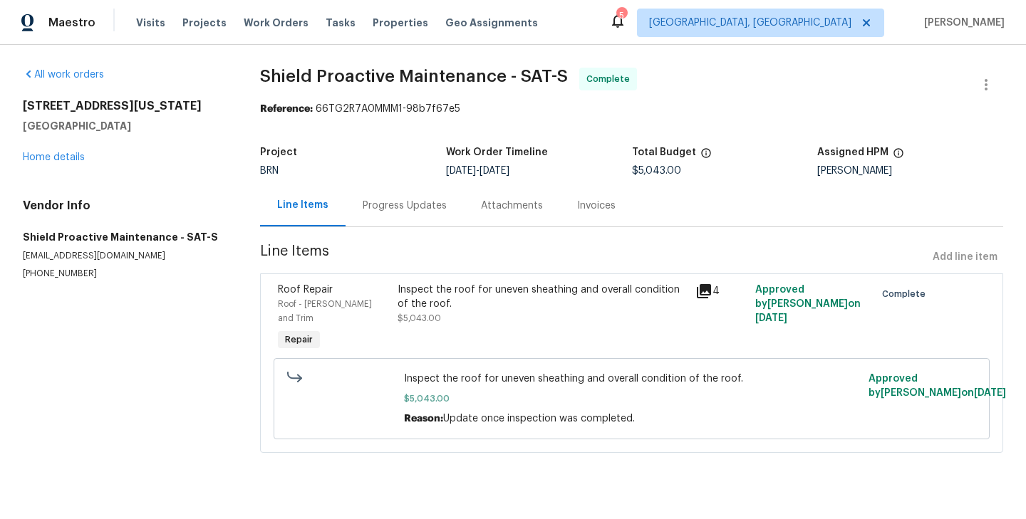
click at [417, 214] on div "Progress Updates" at bounding box center [405, 206] width 118 height 42
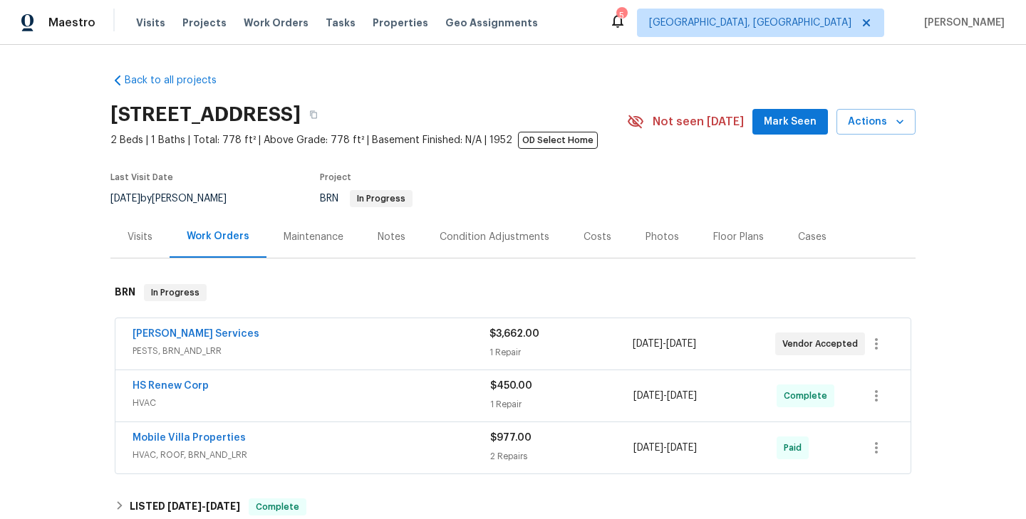
scroll to position [26, 0]
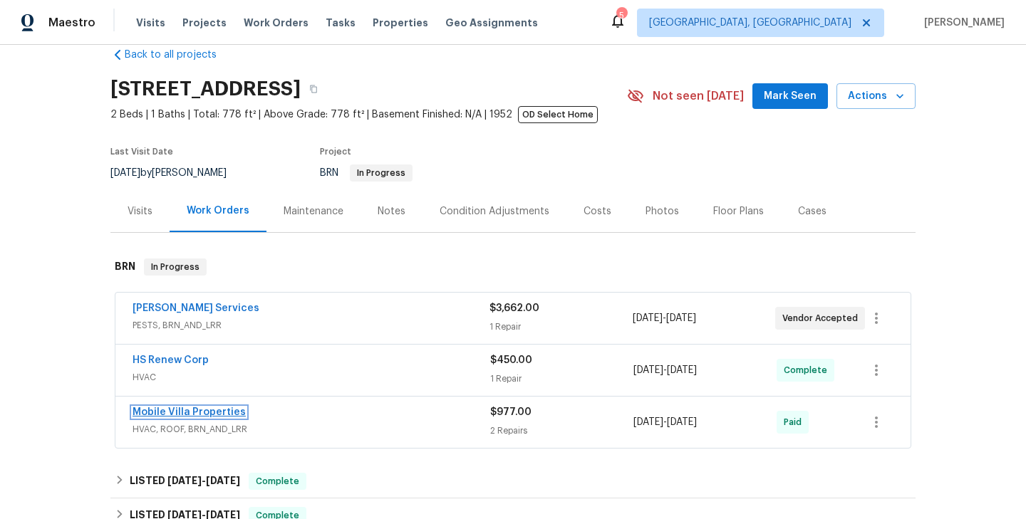
click at [204, 415] on link "Mobile Villa Properties" at bounding box center [189, 413] width 113 height 10
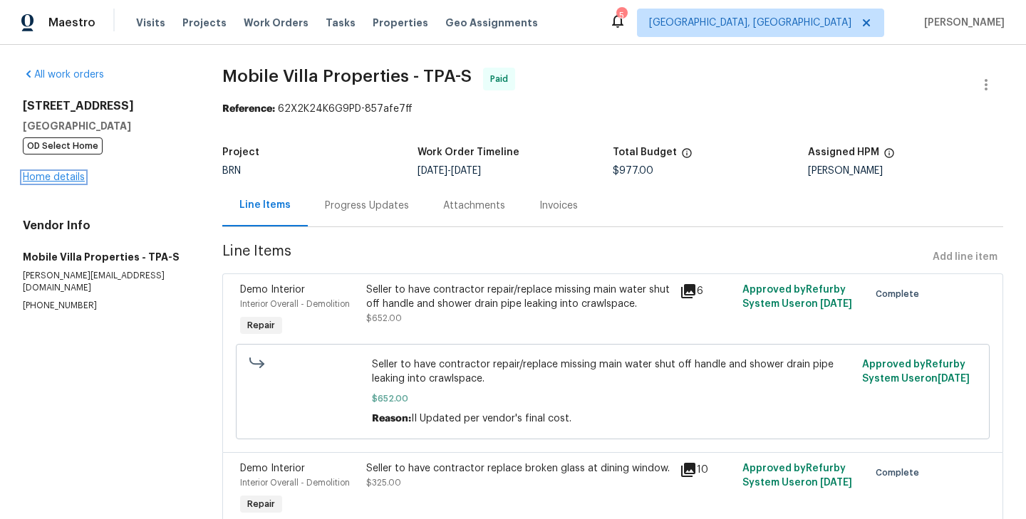
click at [68, 175] on link "Home details" at bounding box center [54, 177] width 62 height 10
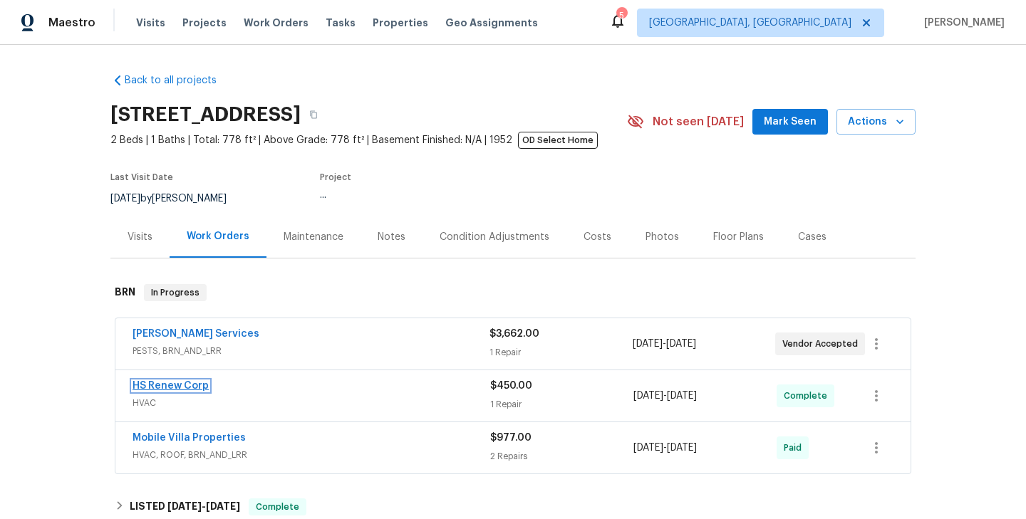
click at [178, 385] on link "HS Renew Corp" at bounding box center [171, 386] width 76 height 10
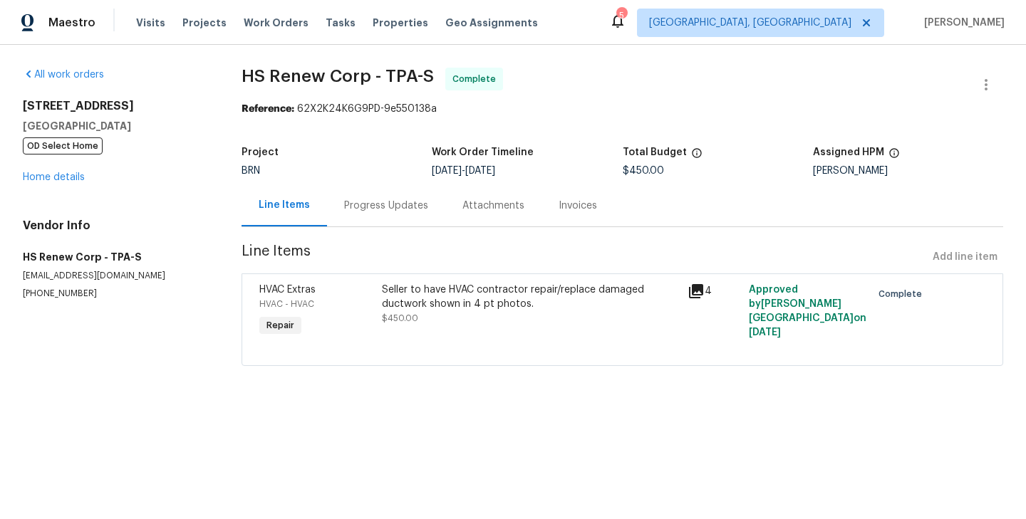
click at [385, 207] on div "Progress Updates" at bounding box center [386, 206] width 84 height 14
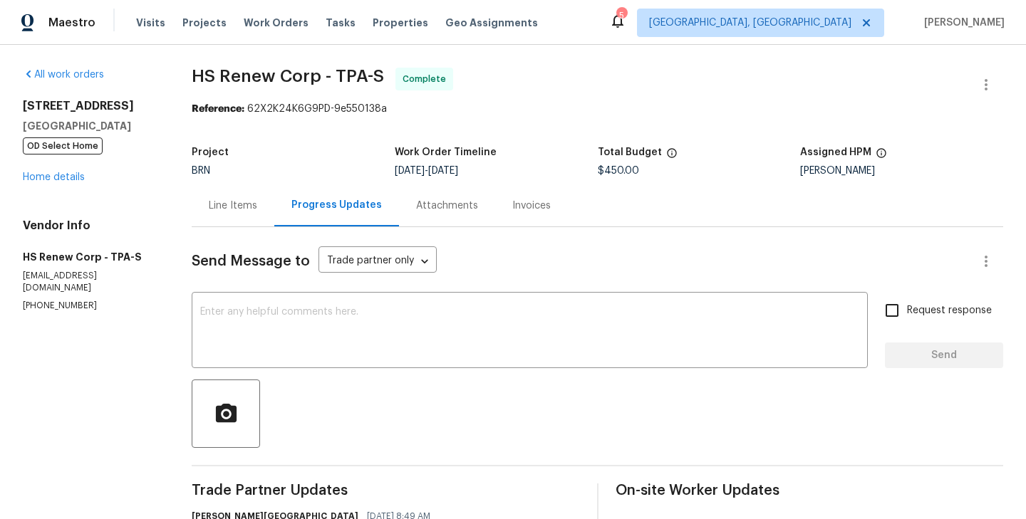
click at [559, 86] on span "HS Renew Corp - TPA-S Complete" at bounding box center [580, 85] width 777 height 34
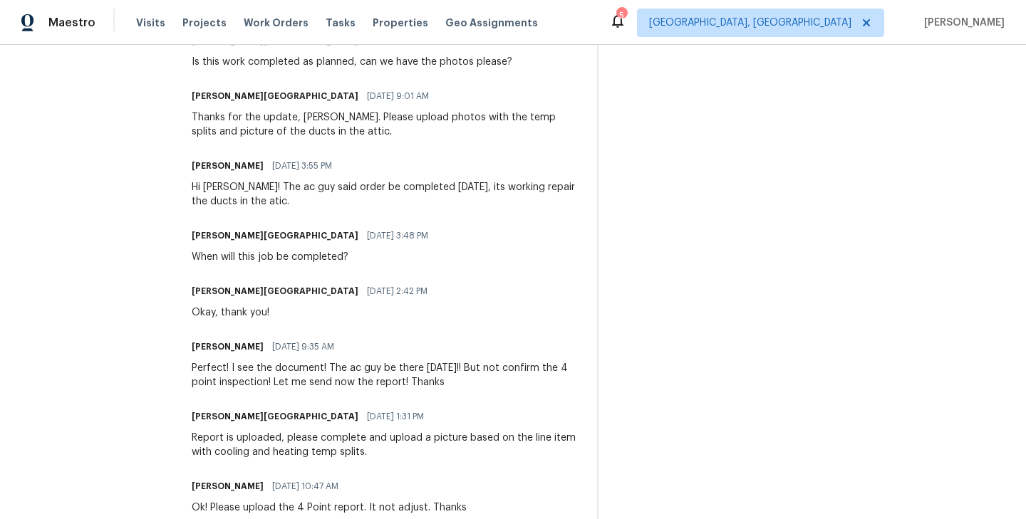
scroll to position [764, 0]
